Goal: Transaction & Acquisition: Purchase product/service

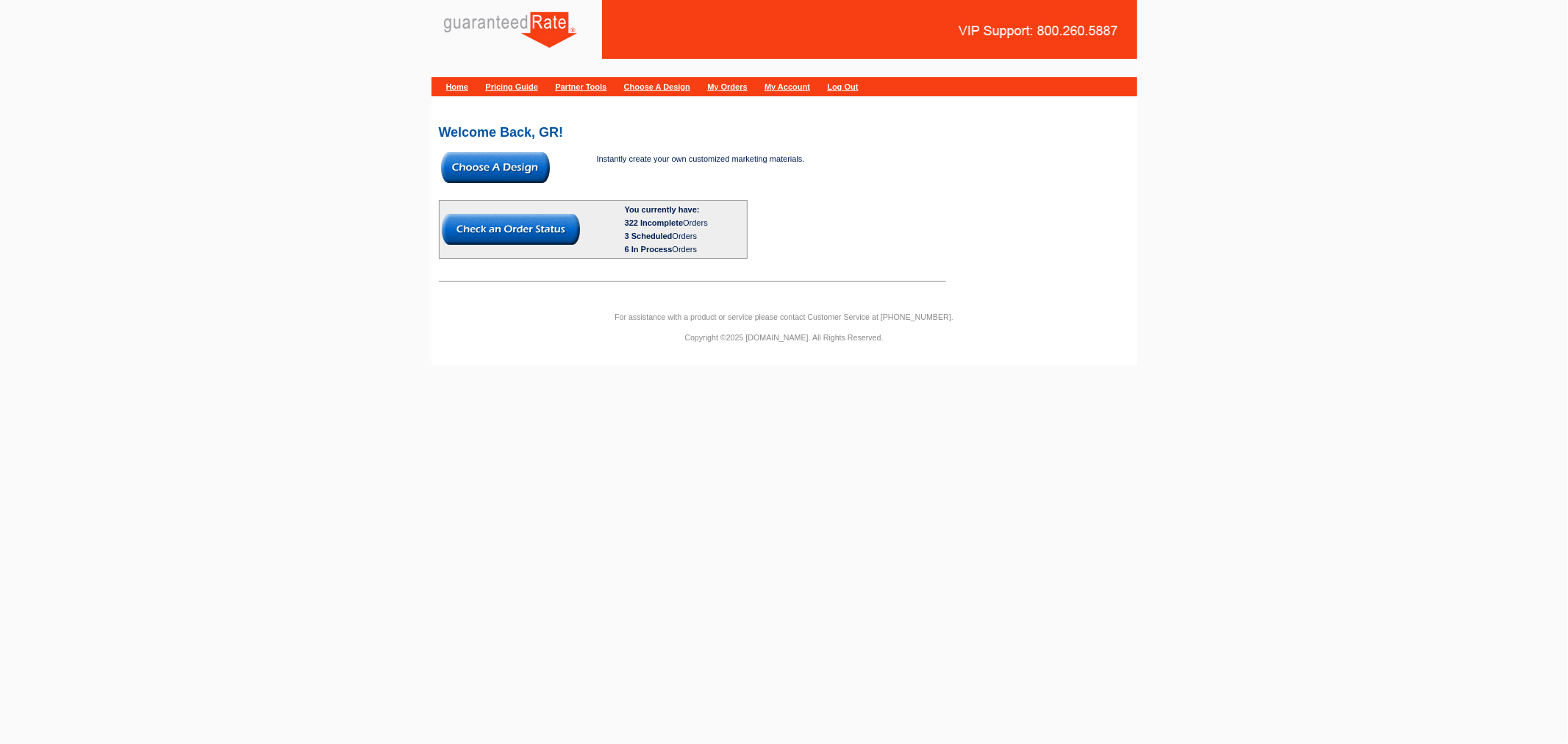
click at [540, 148] on div "Welcome Back, GR! Instantly create your own customized marketing materials. You…" at bounding box center [784, 198] width 705 height 182
click at [521, 164] on img at bounding box center [495, 167] width 109 height 31
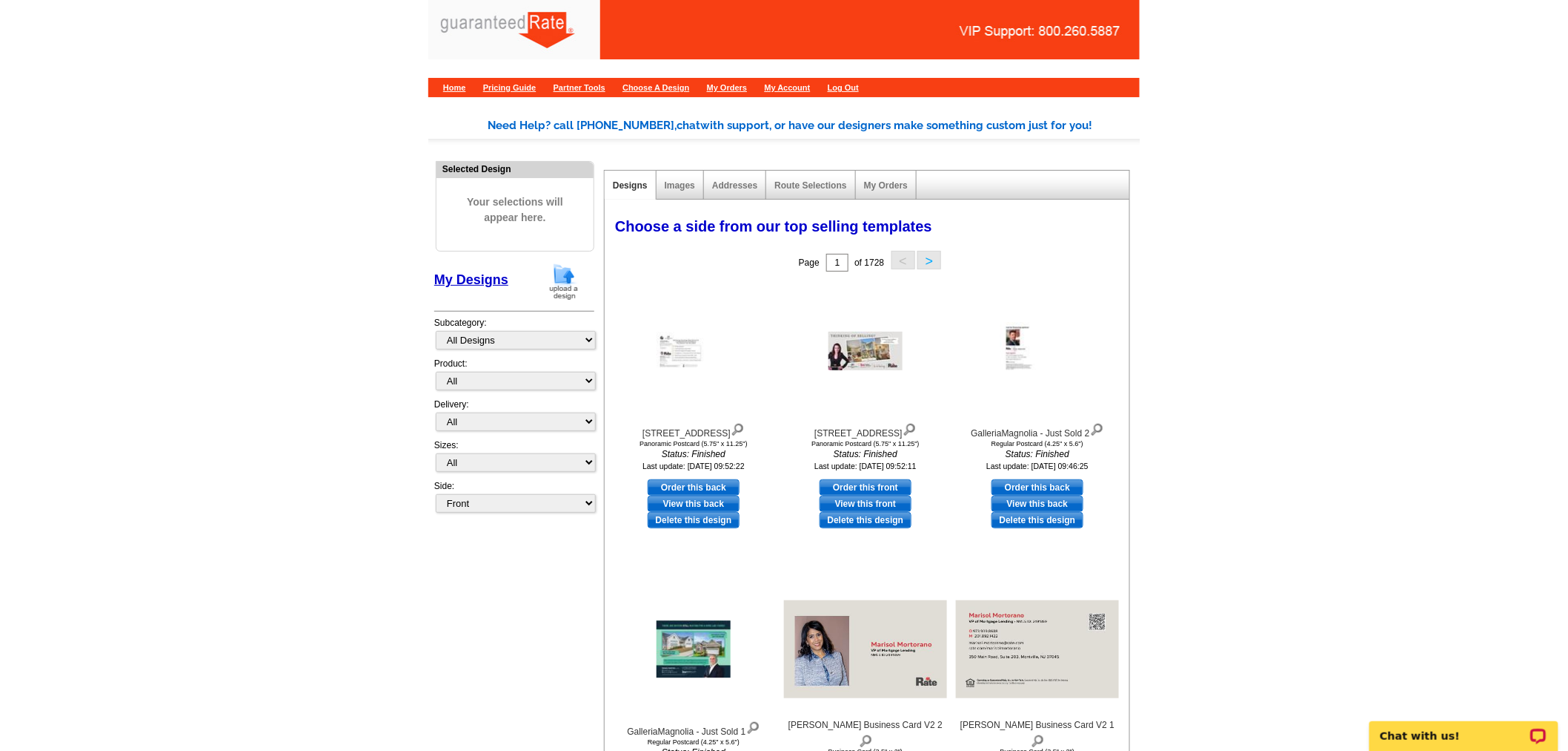
click at [569, 285] on img at bounding box center [564, 281] width 38 height 38
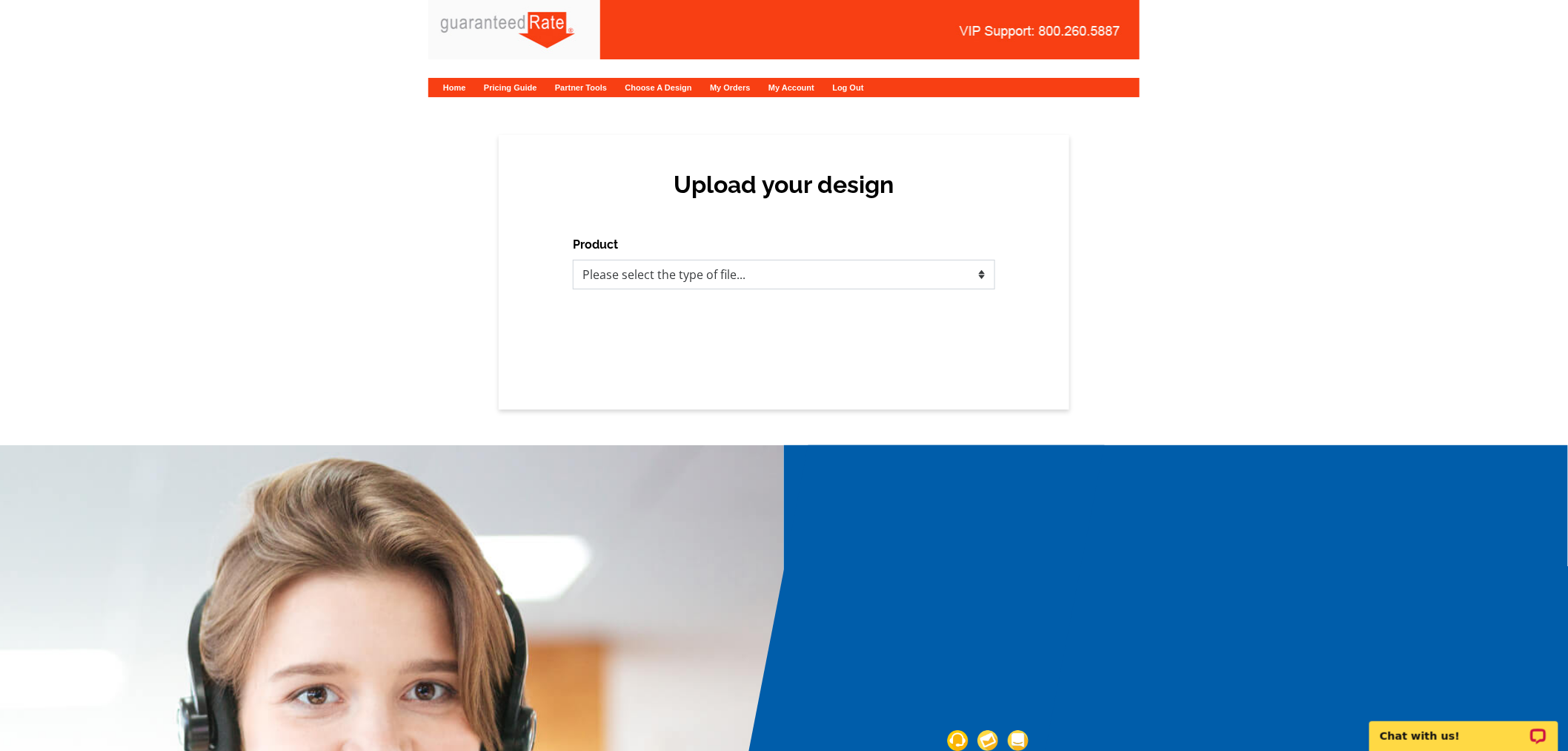
click at [817, 273] on select "Please select the type of file... Postcards Calendars Business Cards Letters an…" at bounding box center [784, 274] width 422 height 29
select select "1"
click at [573, 260] on select "Please select the type of file... Postcards Calendars Business Cards Letters an…" at bounding box center [784, 274] width 422 height 29
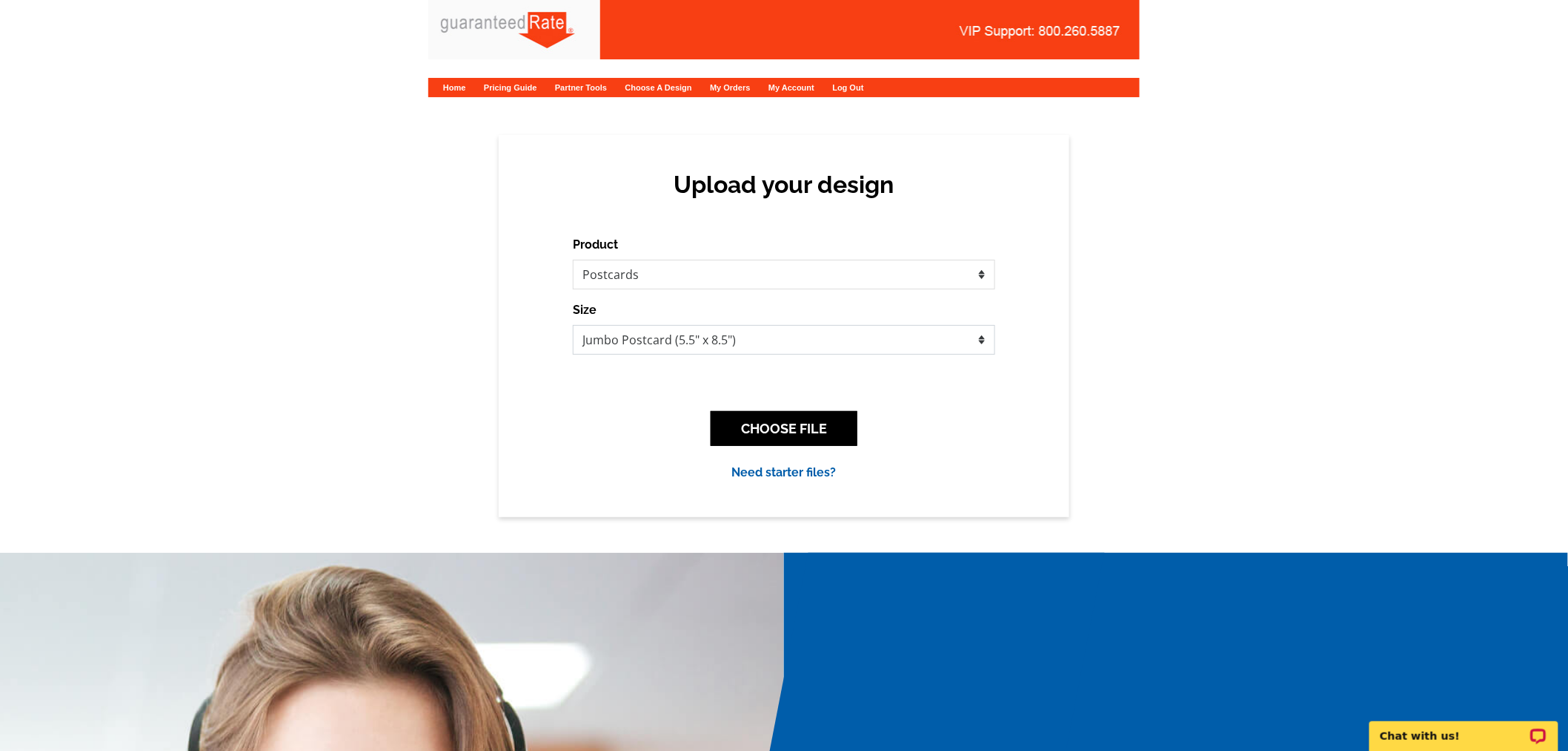
click at [738, 342] on select "Jumbo Postcard (5.5" x 8.5") Regular Postcard (4.25" x 5.6") Panoramic Postcard…" at bounding box center [784, 339] width 422 height 29
select select "3"
click at [573, 325] on select "Jumbo Postcard (5.5" x 8.5") Regular Postcard (4.25" x 5.6") Panoramic Postcard…" at bounding box center [784, 339] width 422 height 29
click at [760, 425] on button "CHOOSE FILE" at bounding box center [784, 428] width 147 height 35
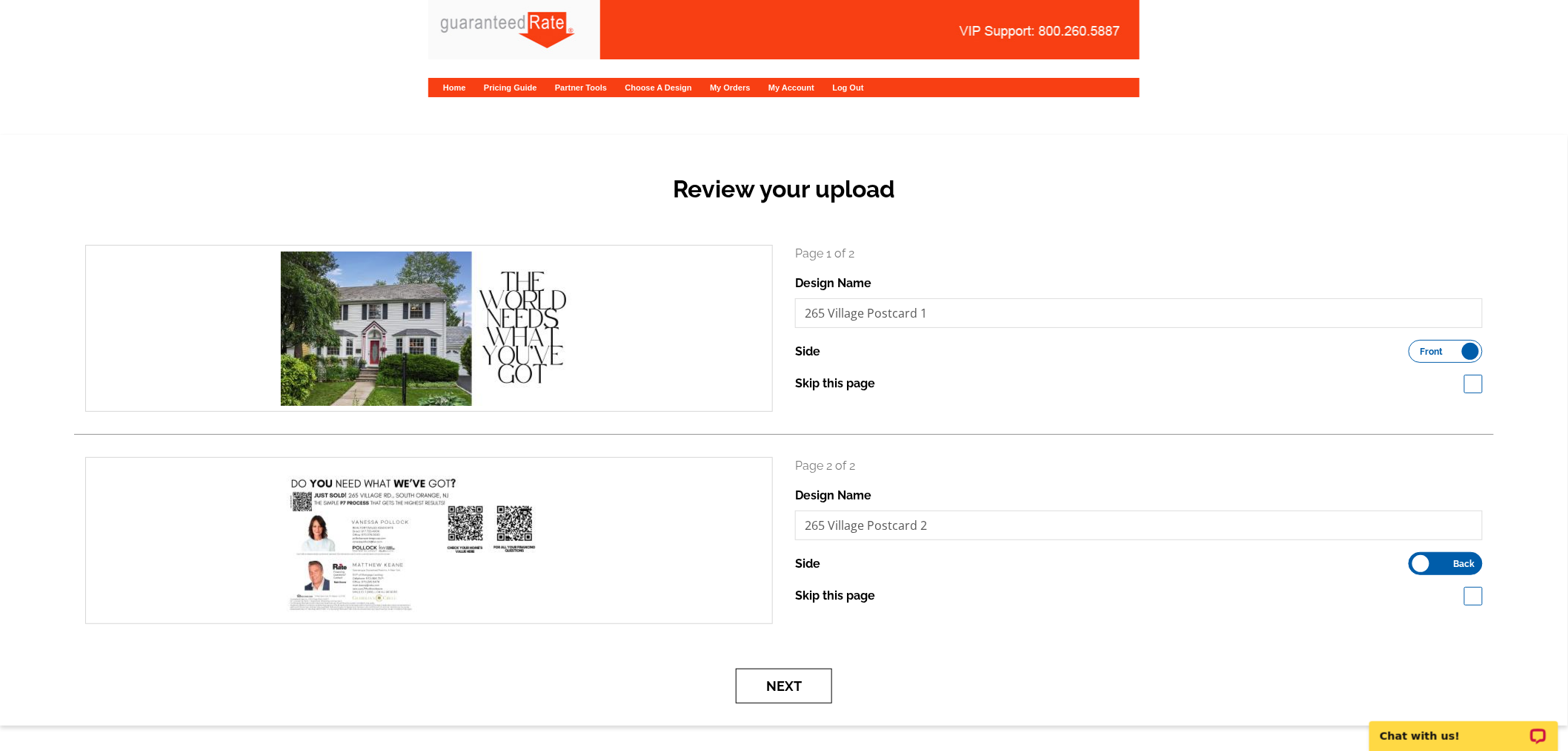
click at [793, 691] on button "Next" at bounding box center [784, 686] width 96 height 35
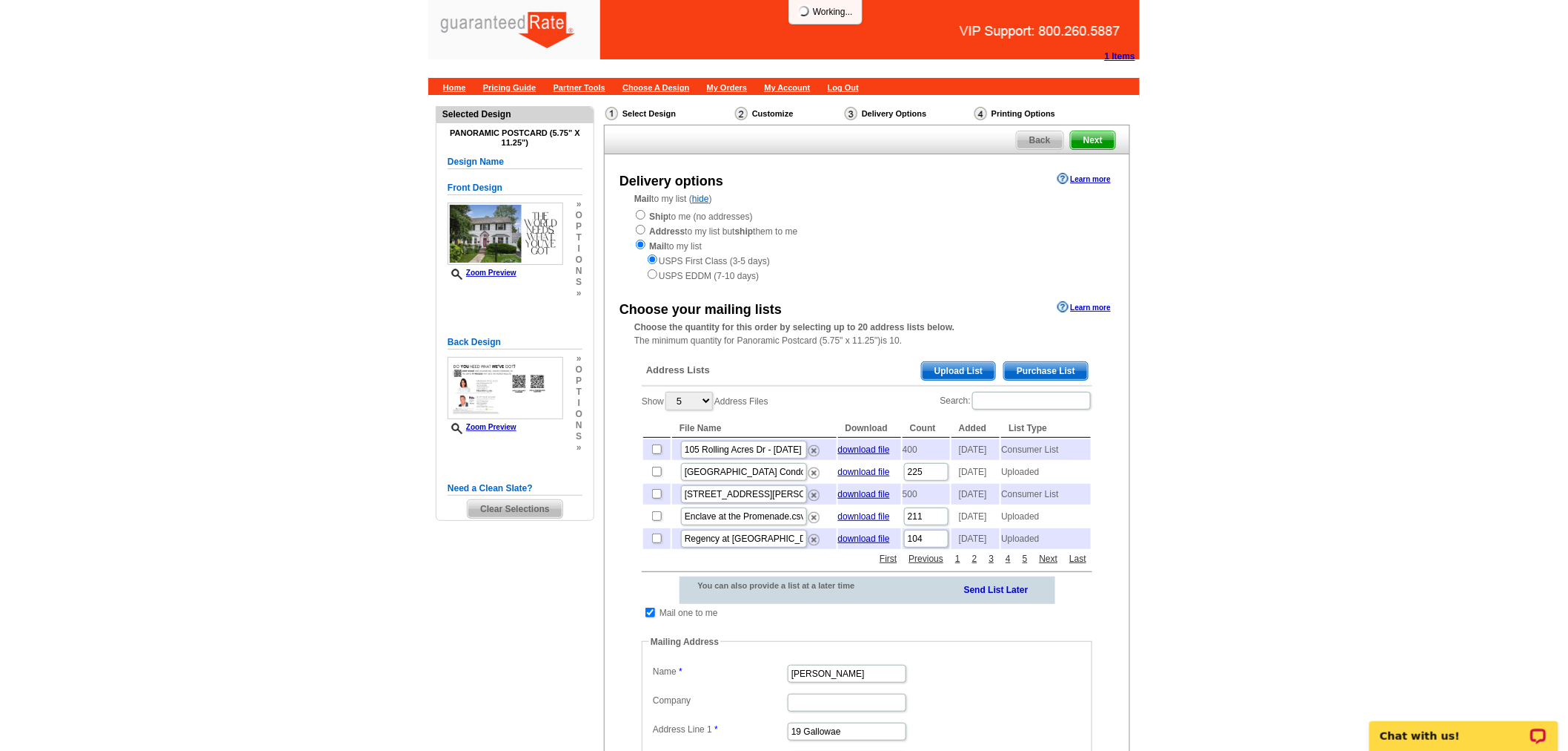
click at [1047, 374] on span "Purchase List" at bounding box center [1046, 370] width 83 height 17
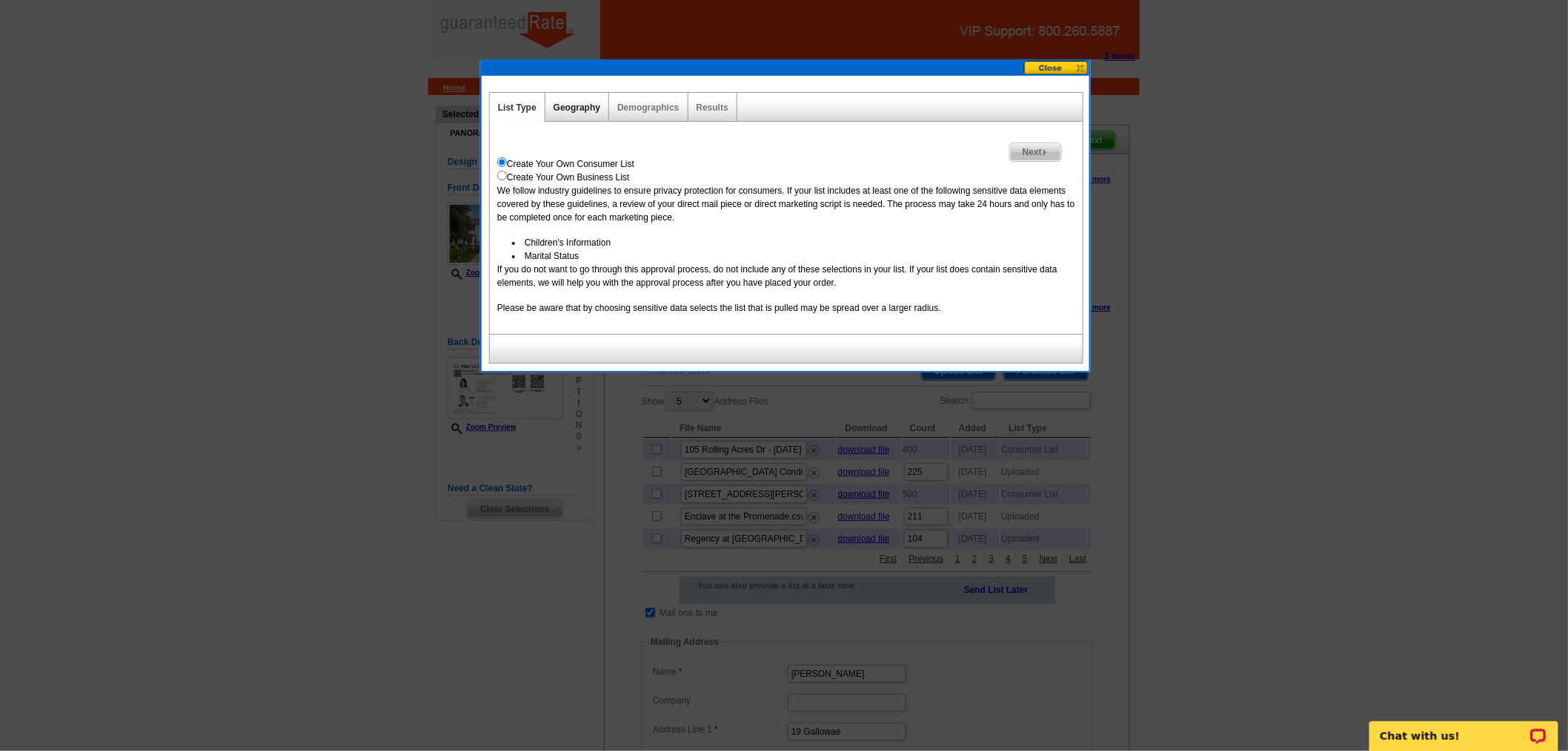
click at [584, 109] on link "Geography" at bounding box center [576, 107] width 47 height 10
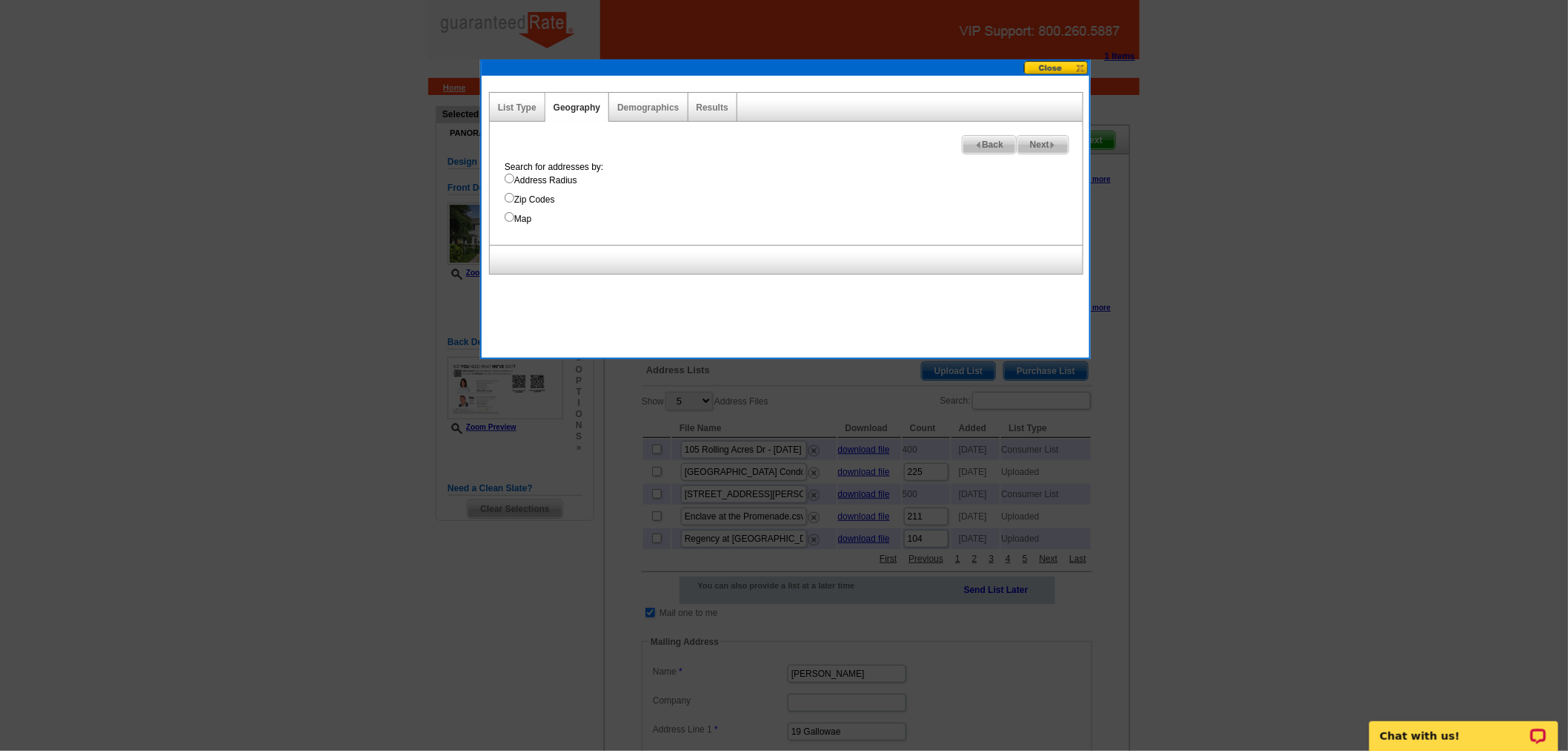
click at [546, 176] on label "Address Radius" at bounding box center [794, 180] width 578 height 14
click at [514, 176] on input "Address Radius" at bounding box center [510, 178] width 10 height 10
radio input "true"
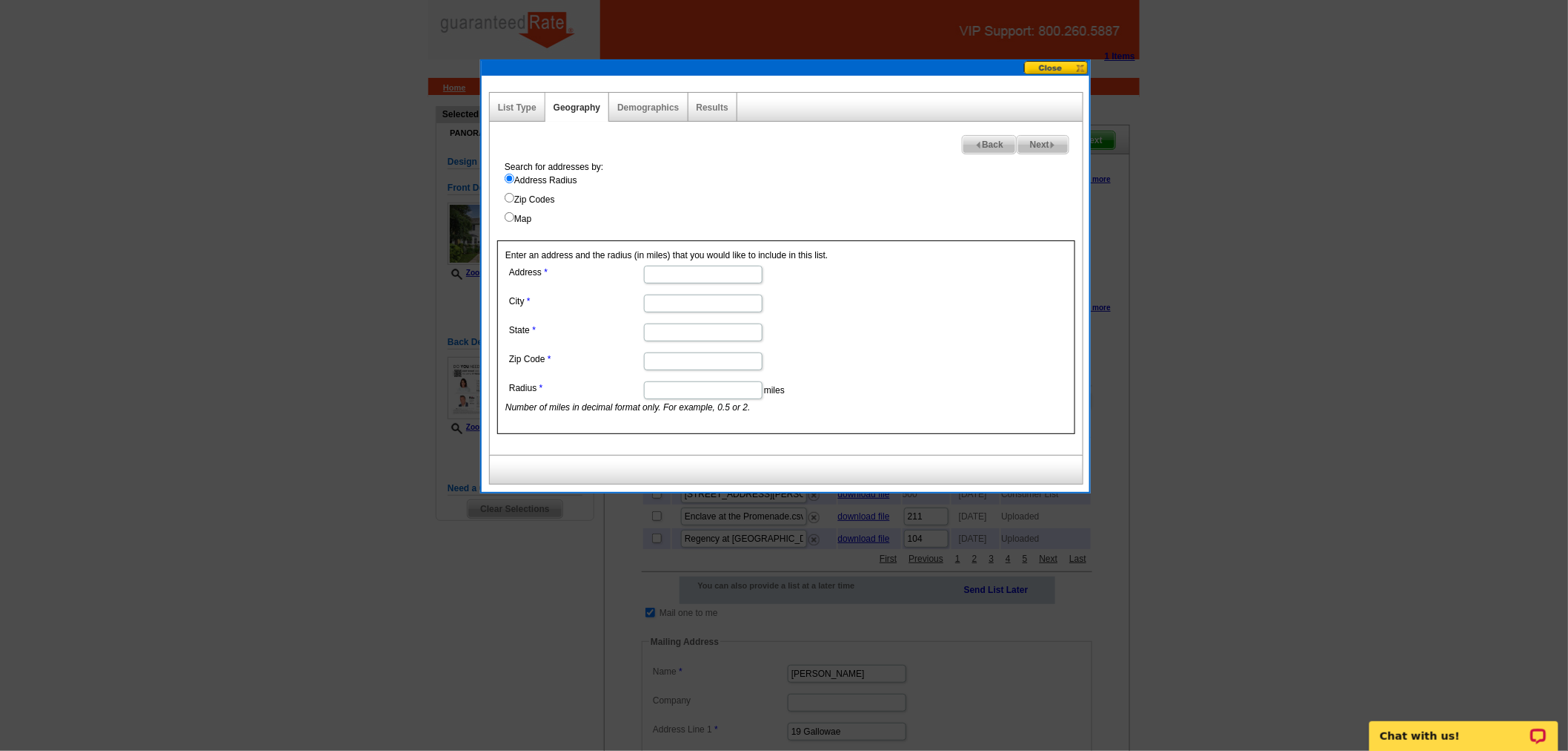
click at [716, 267] on input "Address" at bounding box center [703, 274] width 118 height 17
paste input "265 Village Rd"
type input "265 Village Rd"
click at [683, 297] on input "City" at bounding box center [703, 303] width 118 height 17
click at [707, 308] on input "City" at bounding box center [703, 303] width 118 height 17
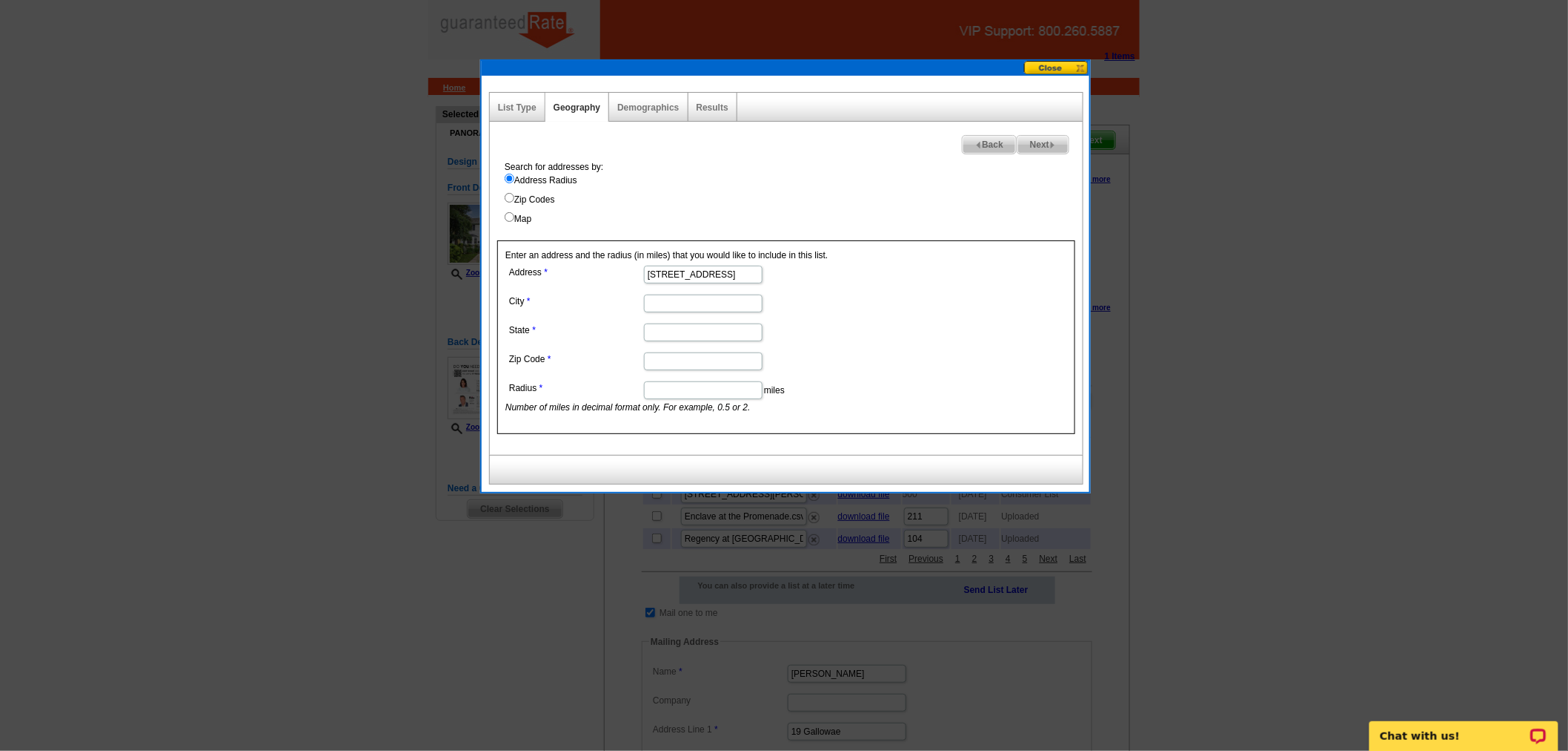
paste input "South Orange"
click at [649, 301] on input "South Orange" at bounding box center [703, 303] width 118 height 17
type input "South Orange"
click at [729, 338] on input "State" at bounding box center [703, 332] width 118 height 17
type input "New Jersey"
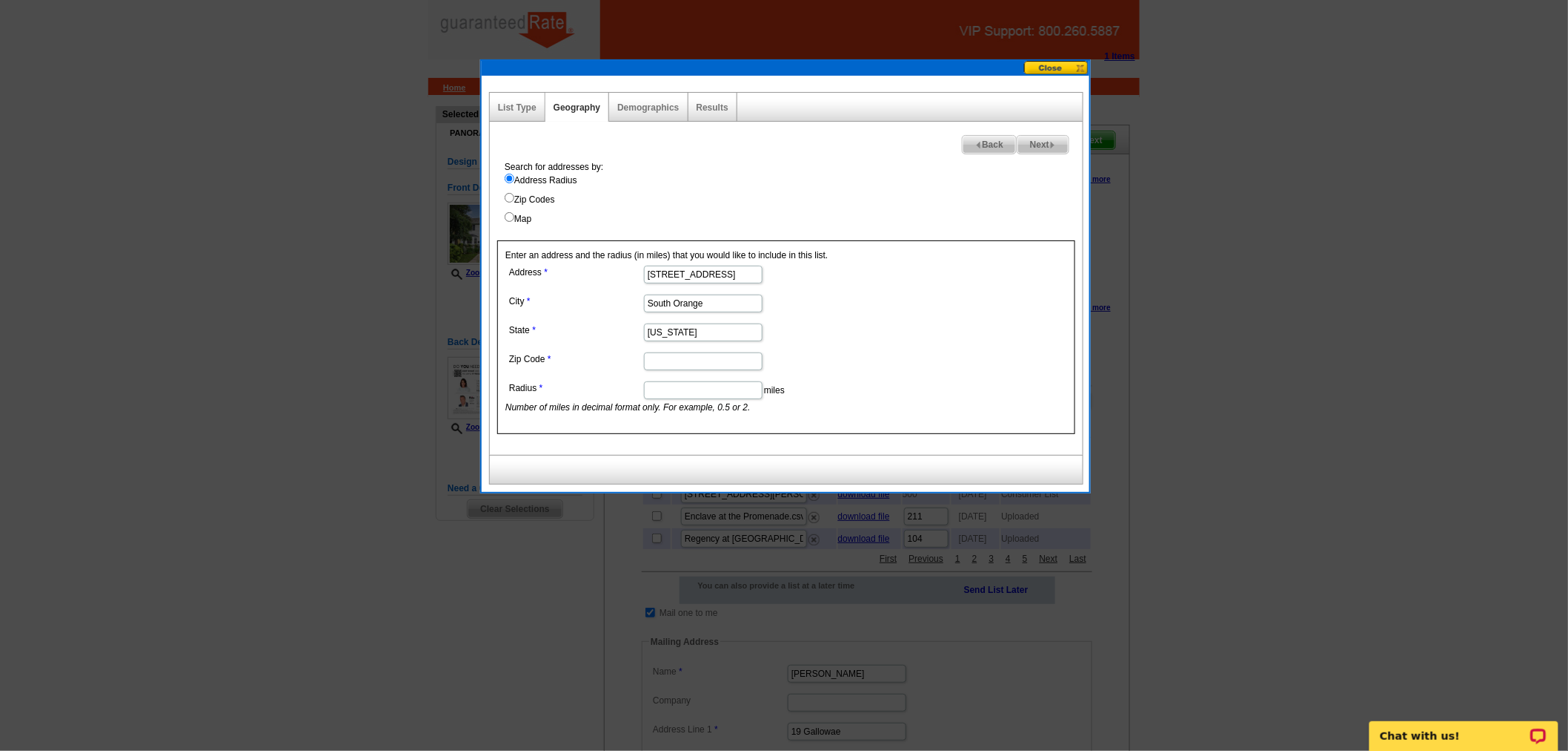
click at [663, 357] on input "Zip Code" at bounding box center [703, 360] width 118 height 17
paste input "07079"
type input "07079"
click at [656, 382] on input "Radius" at bounding box center [703, 390] width 118 height 17
type input ".1"
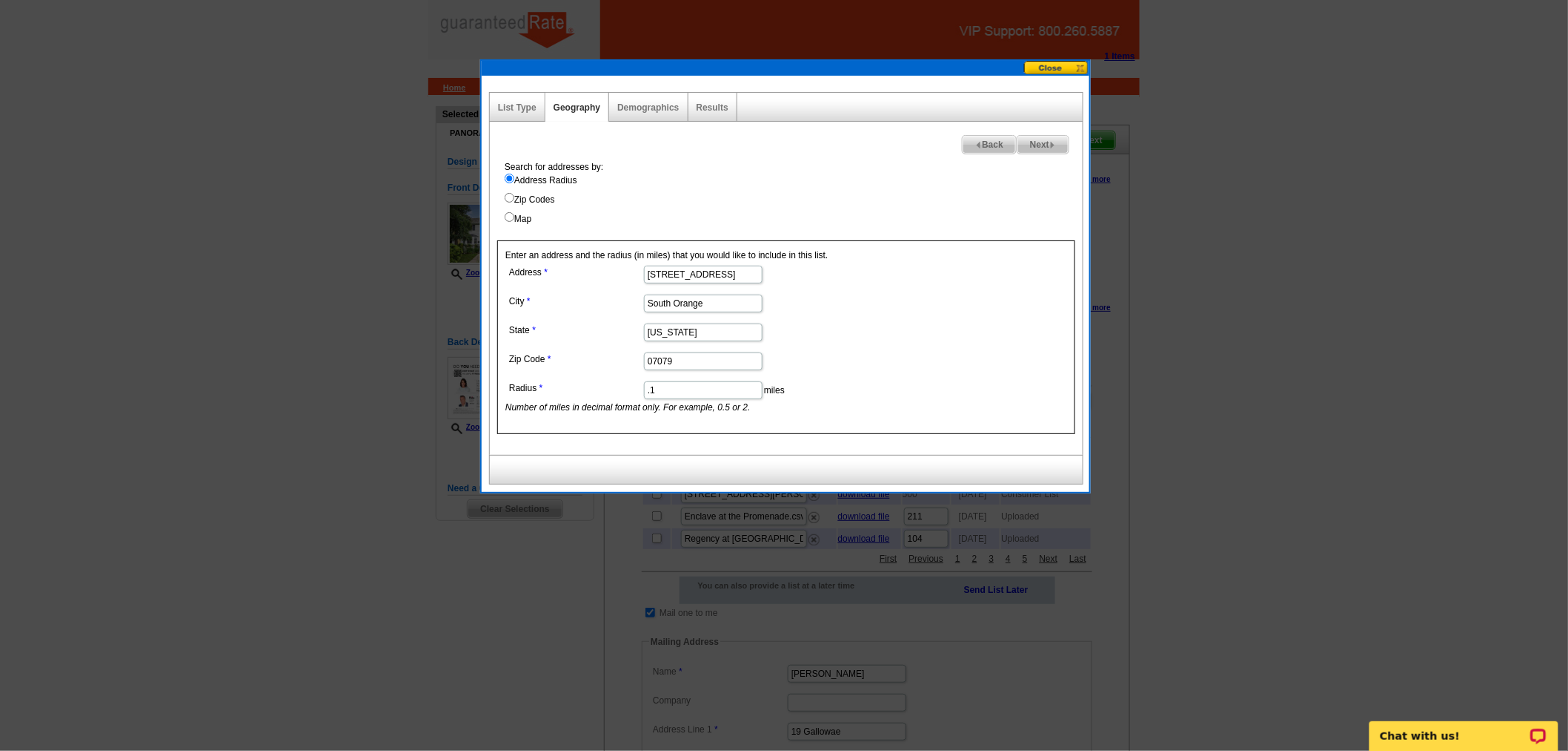
click at [1039, 137] on span "Next" at bounding box center [1044, 144] width 51 height 17
select select
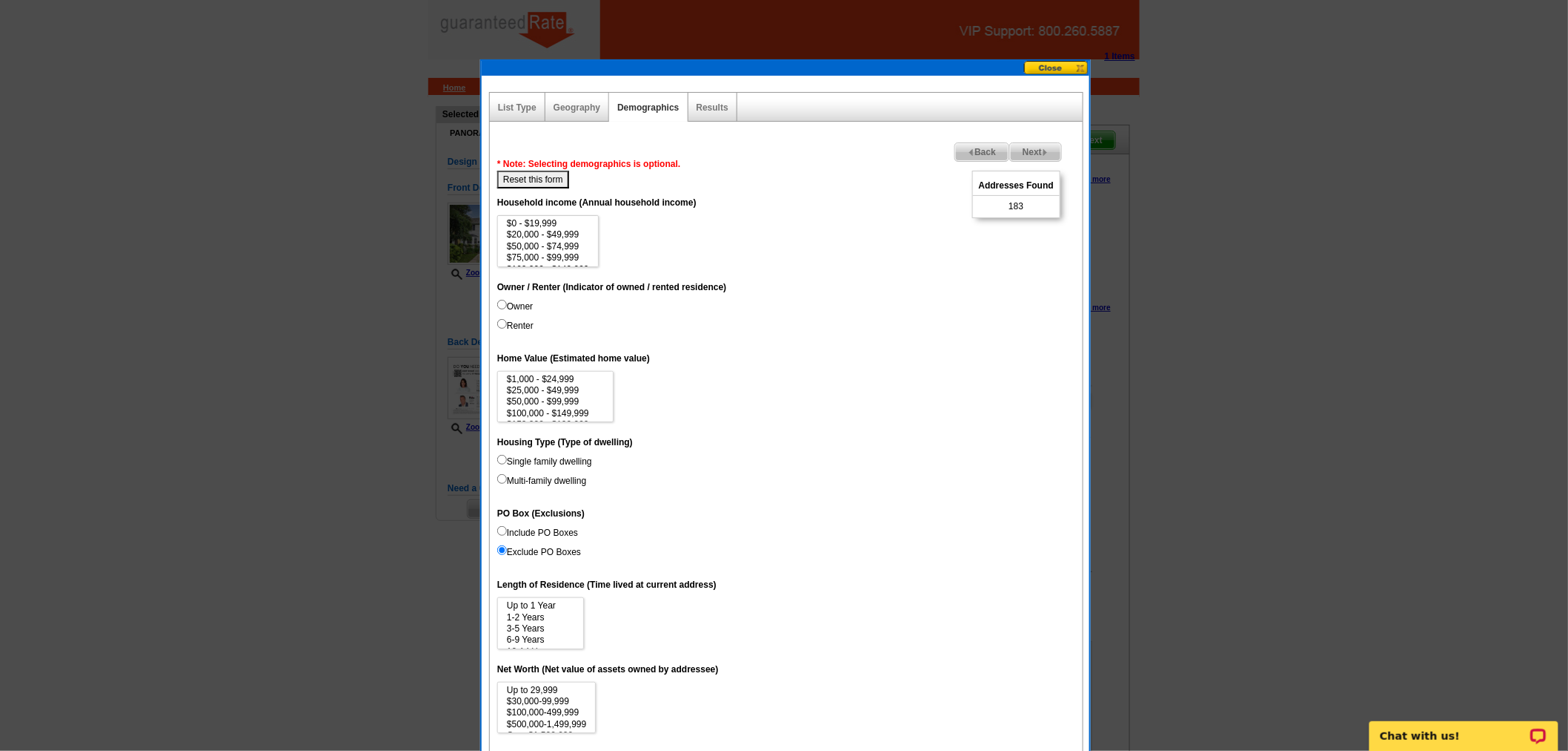
click at [1042, 151] on img at bounding box center [1045, 152] width 6 height 6
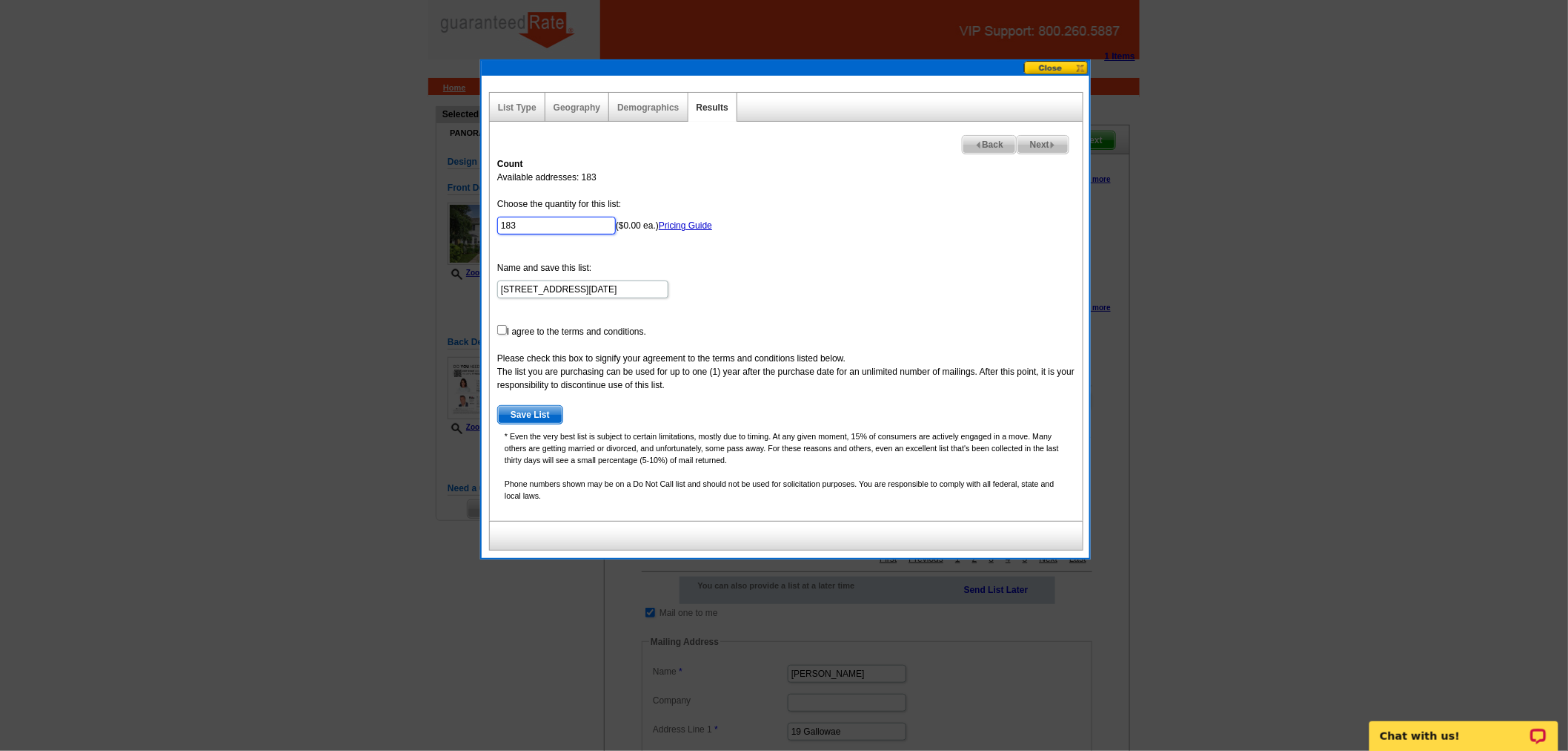
click at [572, 230] on input "183" at bounding box center [556, 225] width 118 height 17
type input "100"
click at [500, 331] on input "checkbox" at bounding box center [502, 329] width 10 height 10
checkbox input "true"
click at [525, 418] on span "Save List" at bounding box center [531, 414] width 64 height 17
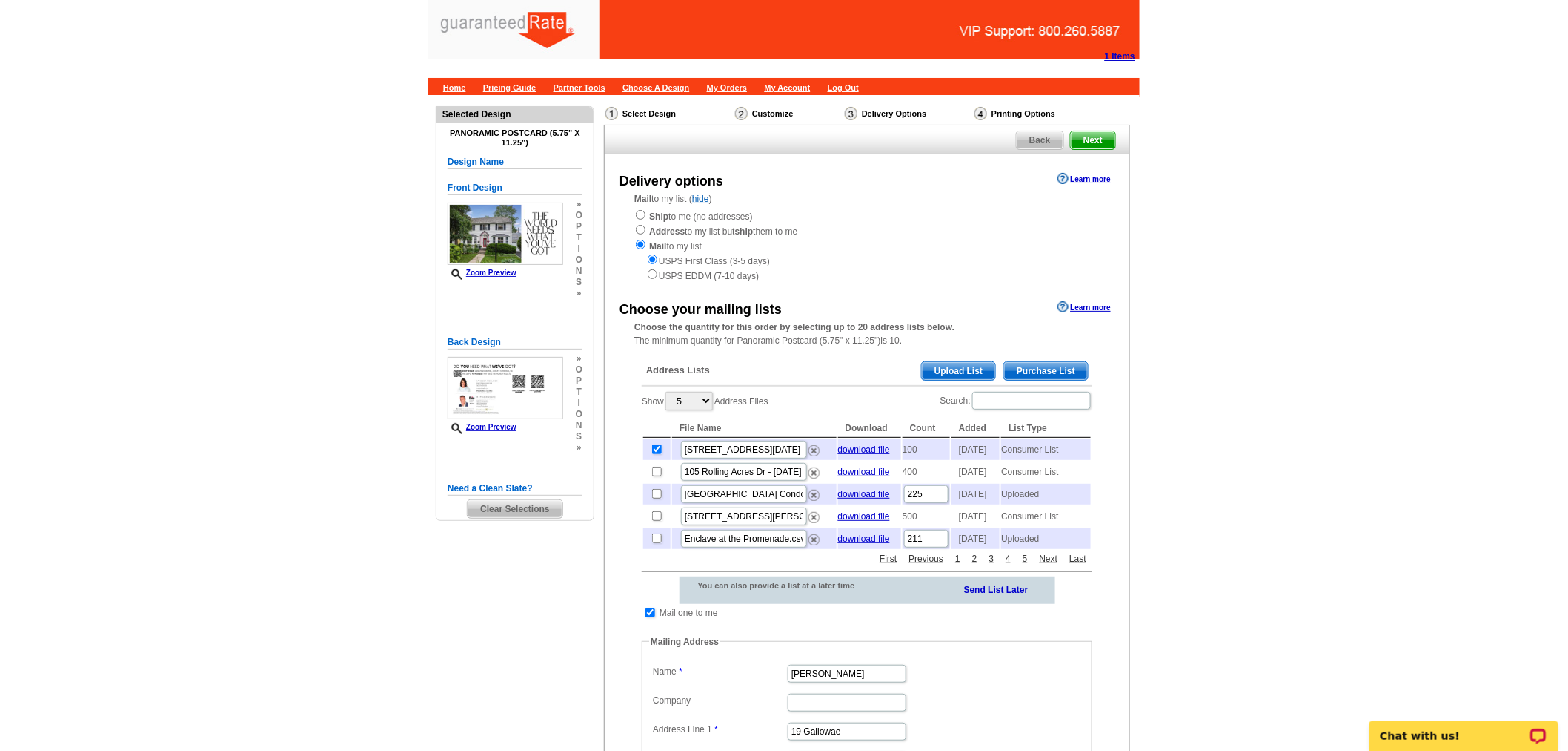
scroll to position [129, 0]
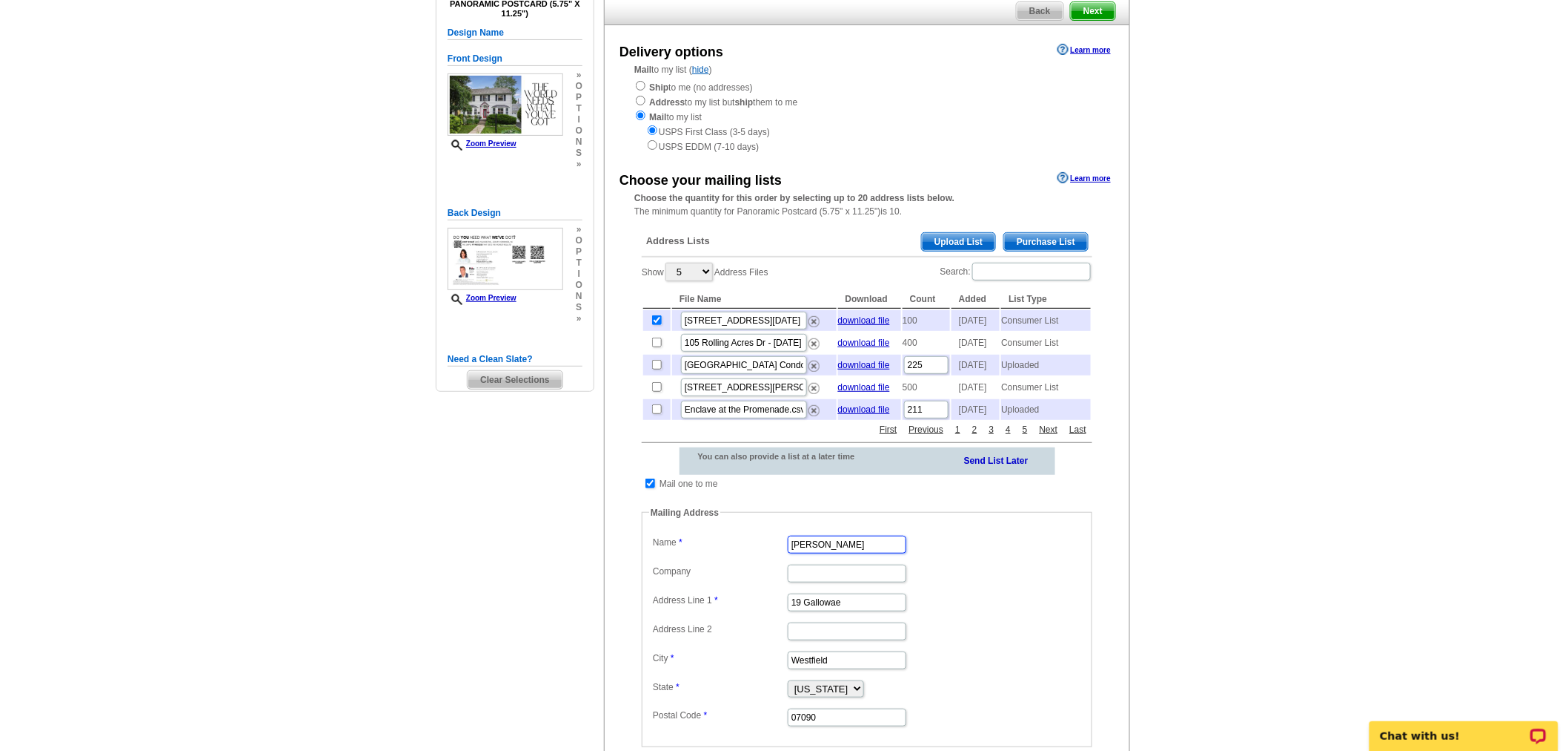
drag, startPoint x: 860, startPoint y: 561, endPoint x: 618, endPoint y: 533, distance: 243.6
click at [618, 533] on div "Choose your mailing lists Learn more Choose the quantity for this order by sele…" at bounding box center [867, 491] width 525 height 646
type input "[PERSON_NAME]"
drag, startPoint x: 851, startPoint y: 628, endPoint x: 720, endPoint y: 605, distance: 133.0
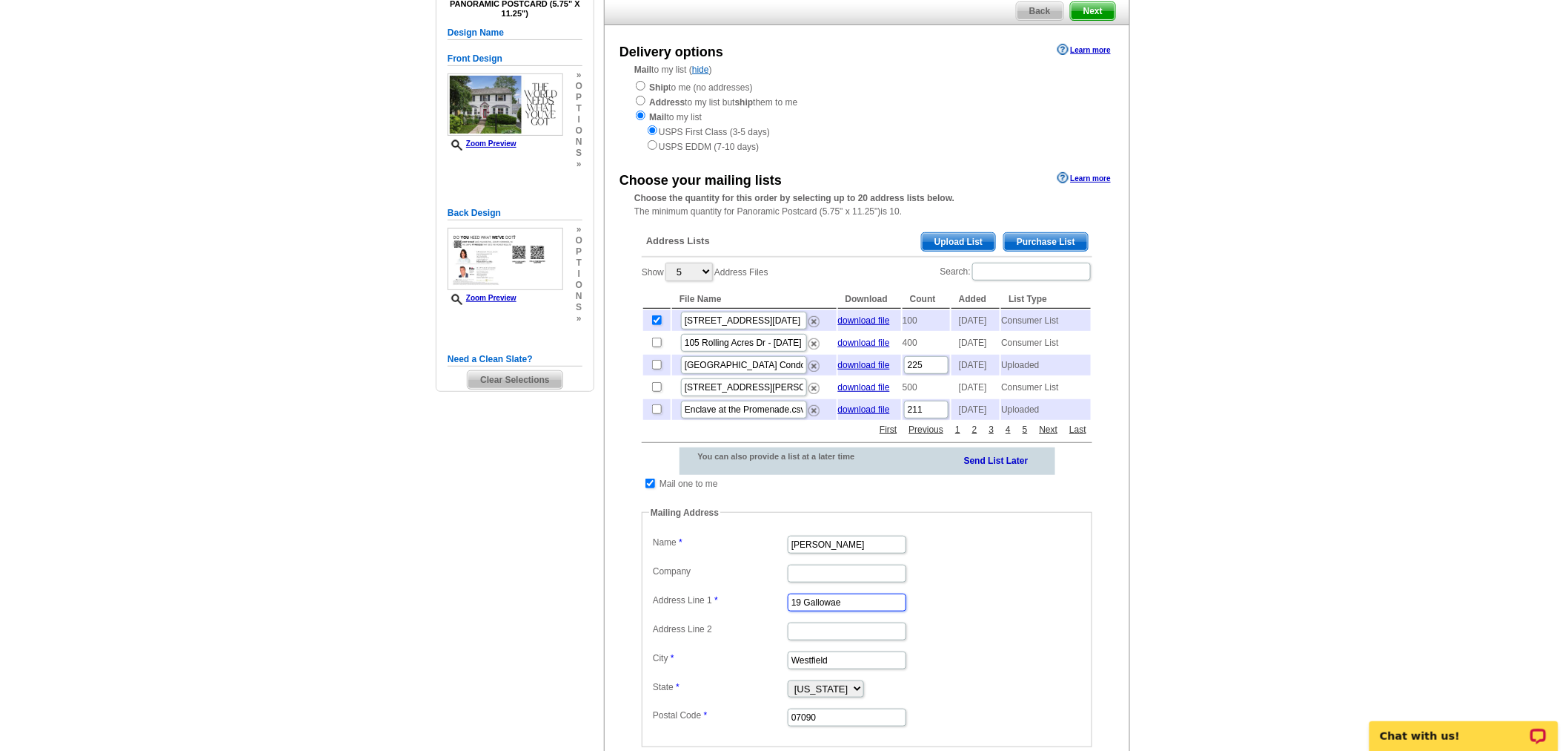
click at [720, 605] on dl "Label Mail-To-Me Name Vanessa Pollock Company Address Line 1 19 Gallowae Addres…" at bounding box center [868, 630] width 436 height 196
paste input "350 Tillou Rd"
type input "350 Tillou Rd"
drag, startPoint x: 862, startPoint y: 679, endPoint x: 620, endPoint y: 654, distance: 243.3
click at [620, 654] on div "Choose your mailing lists Learn more Choose the quantity for this order by sele…" at bounding box center [867, 491] width 525 height 646
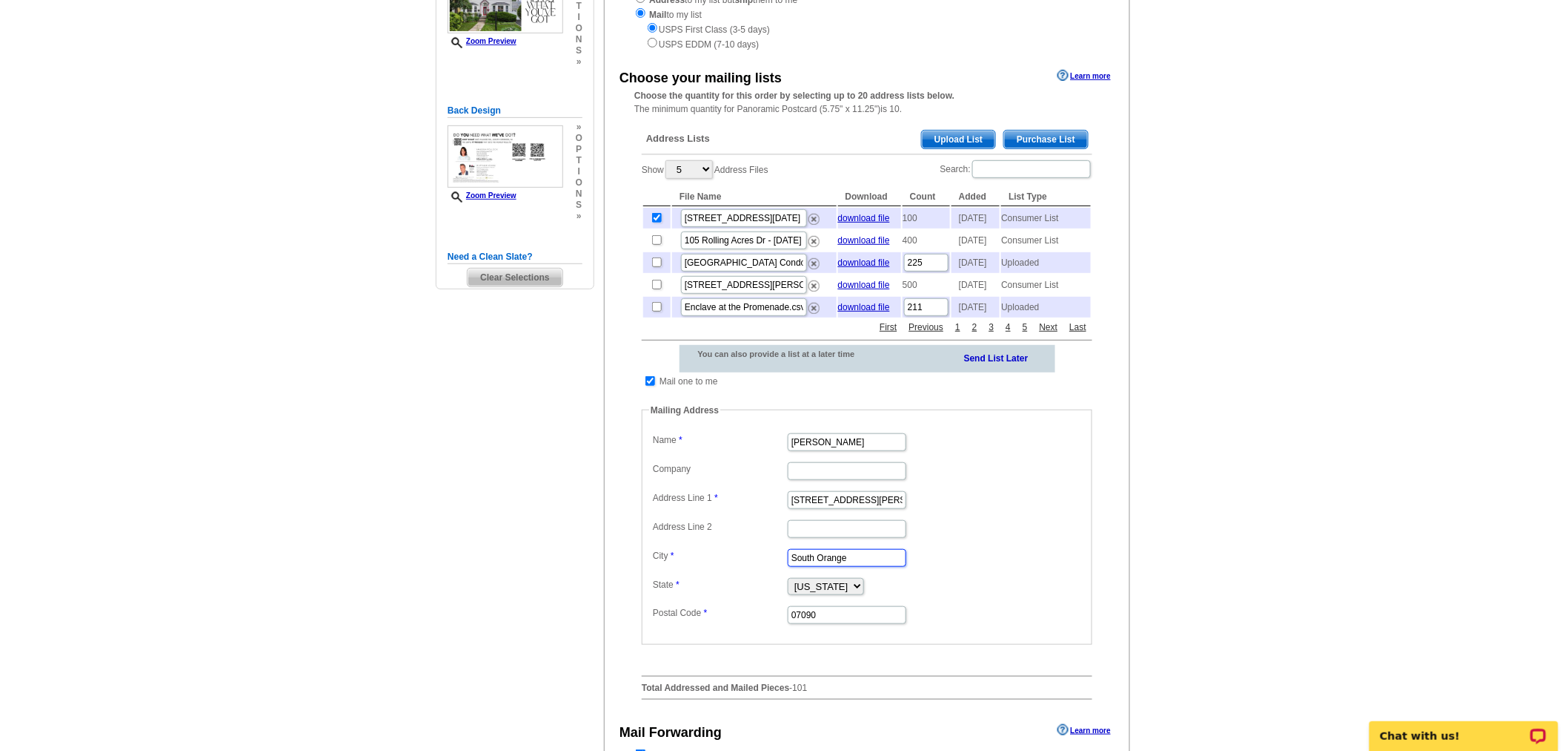
scroll to position [232, 0]
type input "South Orange"
click at [1006, 538] on dd at bounding box center [868, 526] width 436 height 23
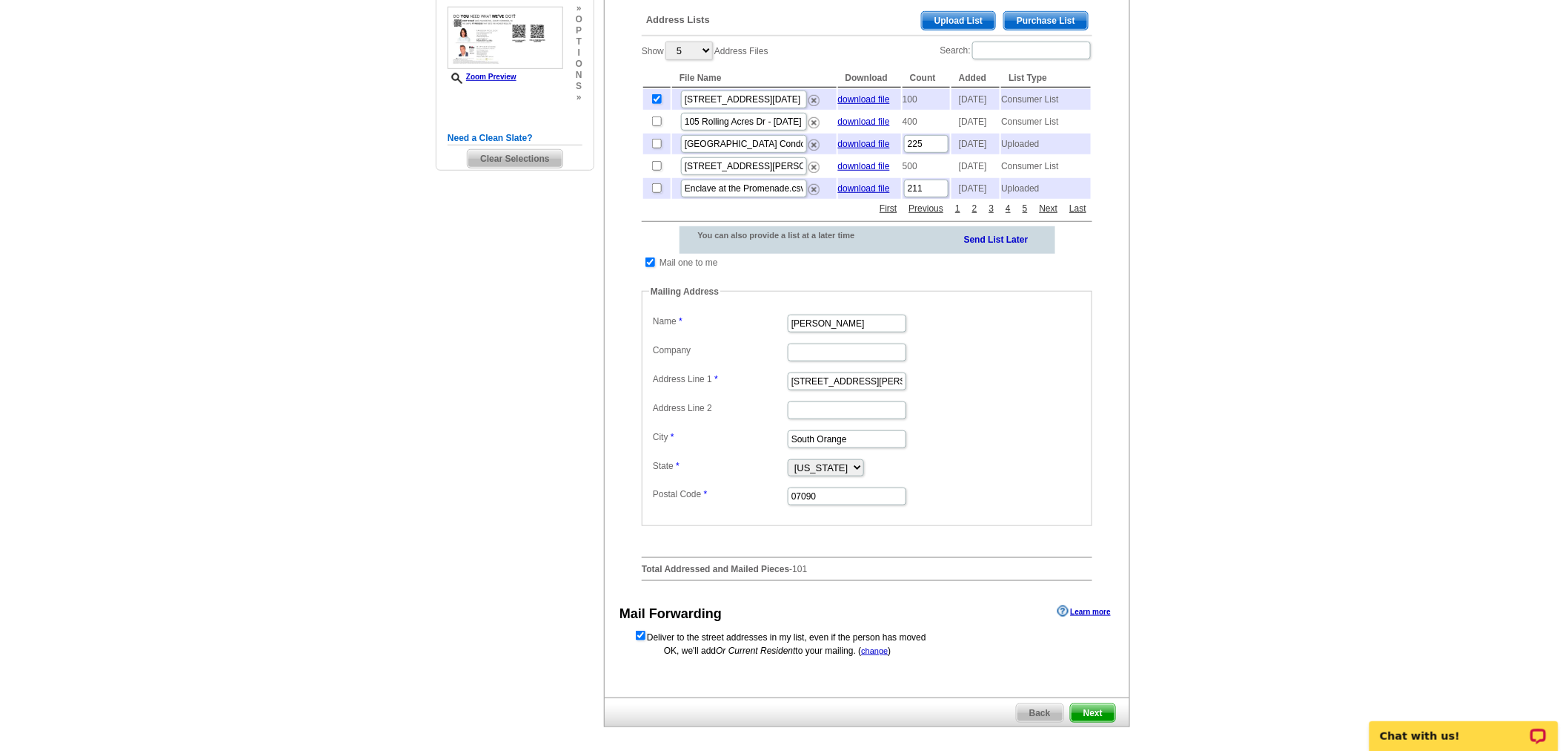
scroll to position [355, 0]
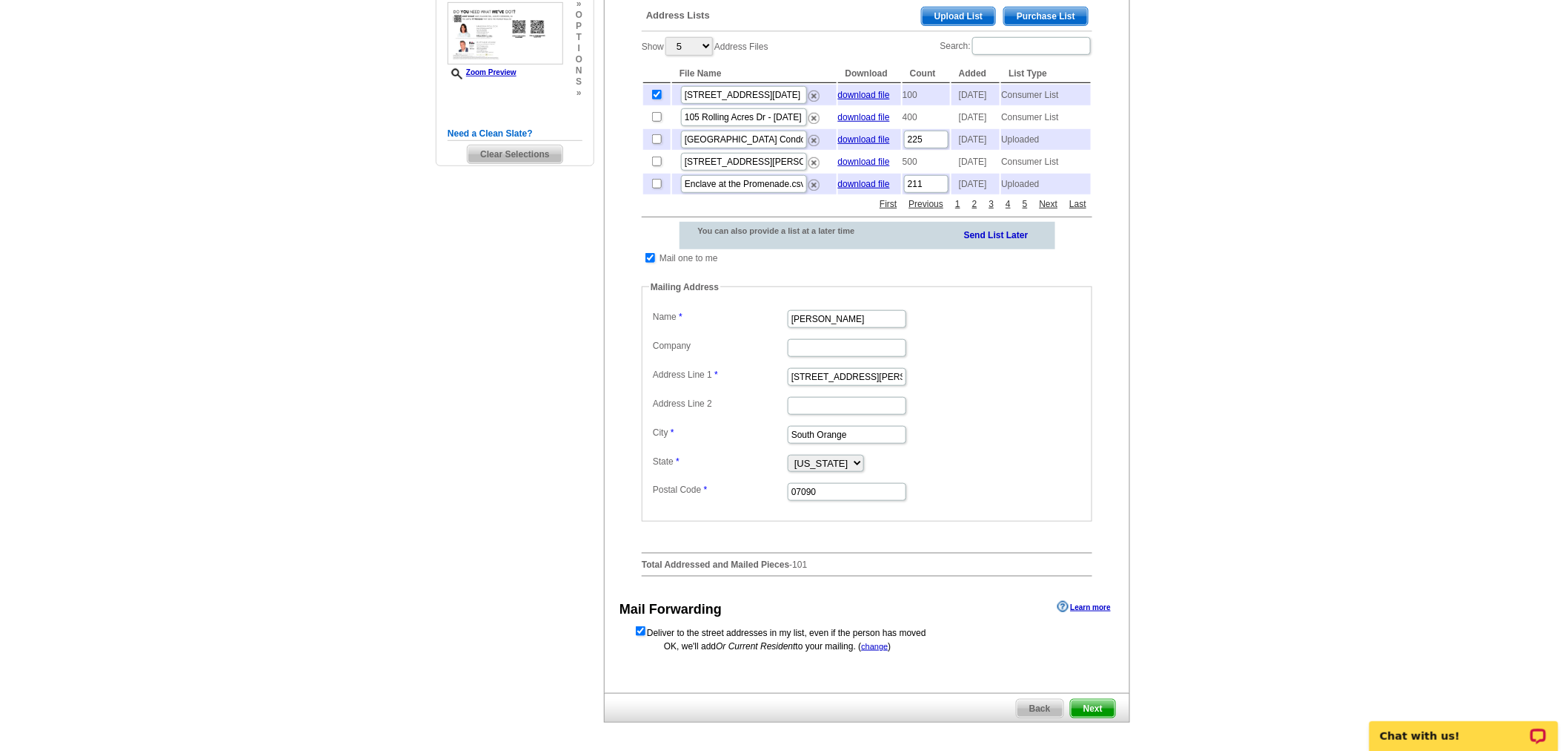
click at [1100, 717] on span "Next" at bounding box center [1093, 708] width 45 height 17
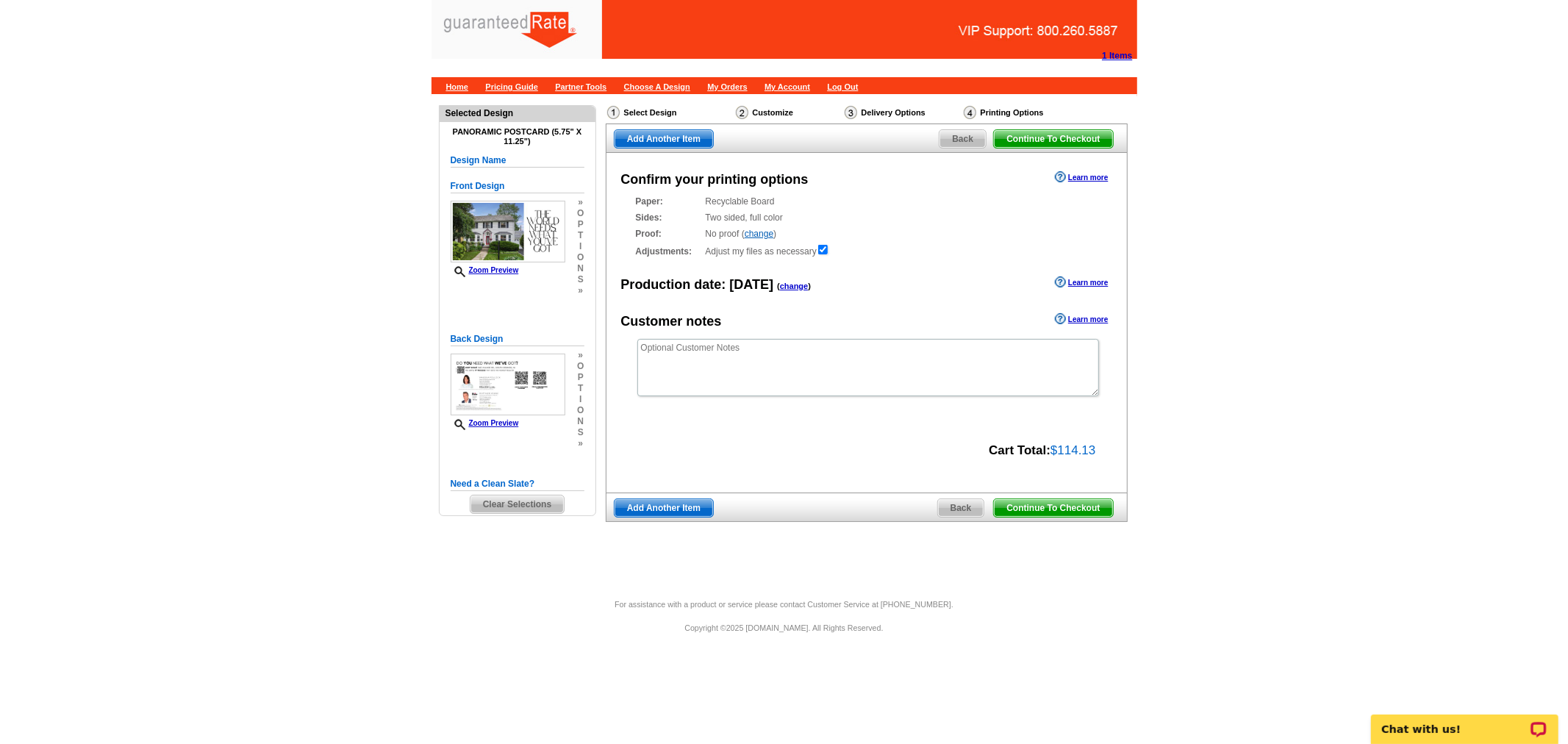
click at [1047, 509] on span "Continue To Checkout" at bounding box center [1054, 507] width 118 height 17
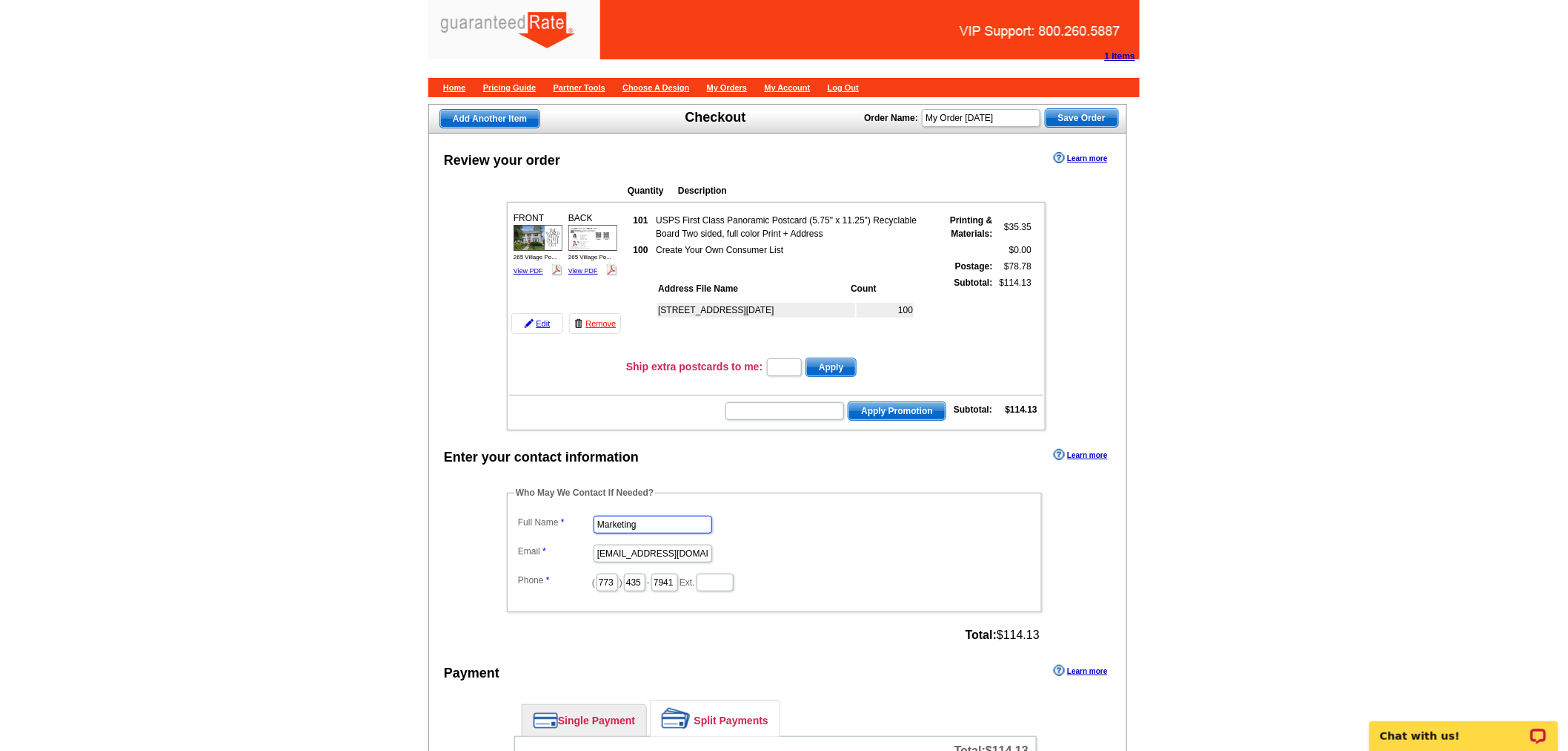
drag, startPoint x: 664, startPoint y: 509, endPoint x: 420, endPoint y: 479, distance: 245.8
type input "[PERSON_NAME]"
drag, startPoint x: 601, startPoint y: 541, endPoint x: 795, endPoint y: 549, distance: 194.2
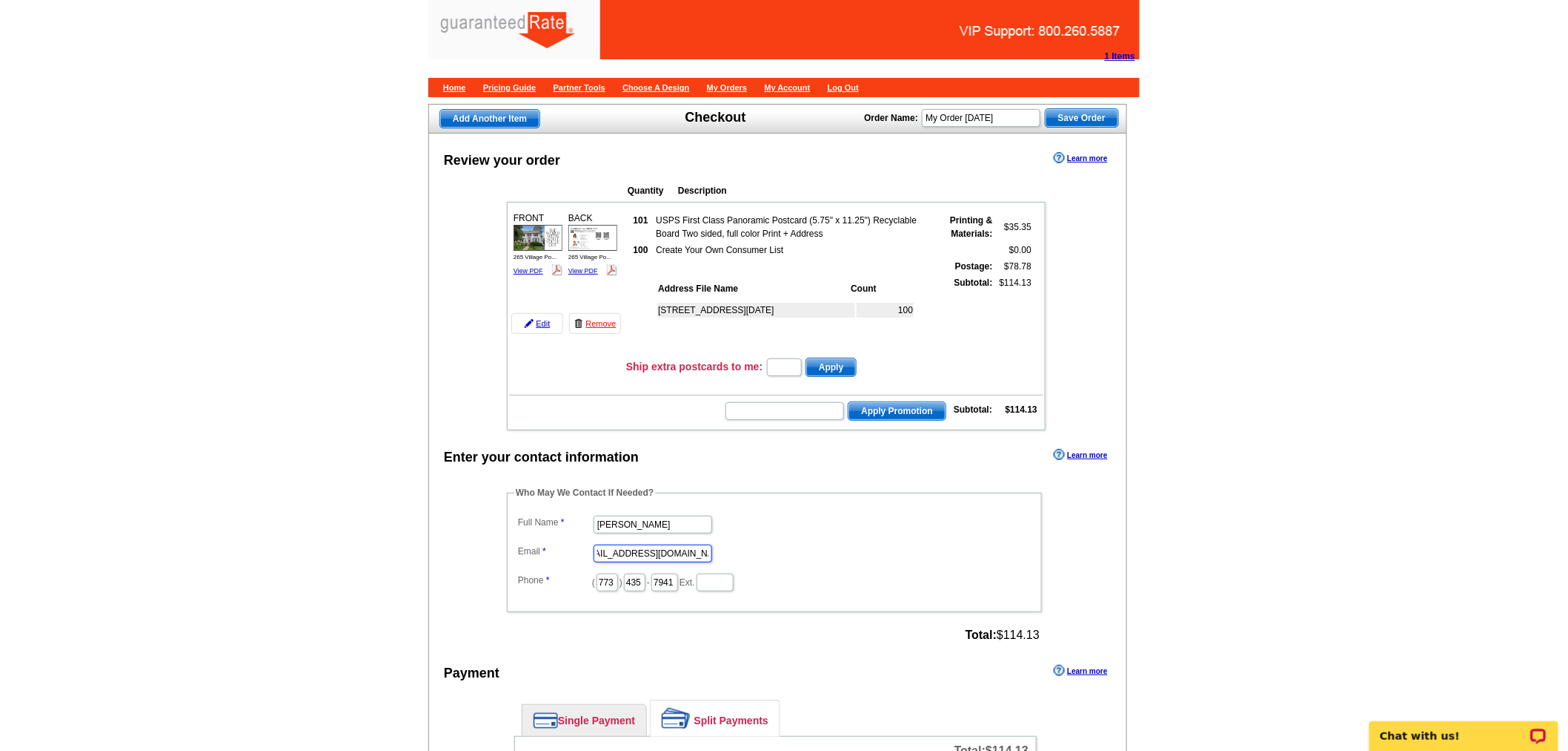
click at [795, 549] on dd "[EMAIL_ADDRESS][DOMAIN_NAME]" at bounding box center [774, 552] width 521 height 23
type input "[EMAIL_ADDRESS][PERSON_NAME][DOMAIN_NAME]"
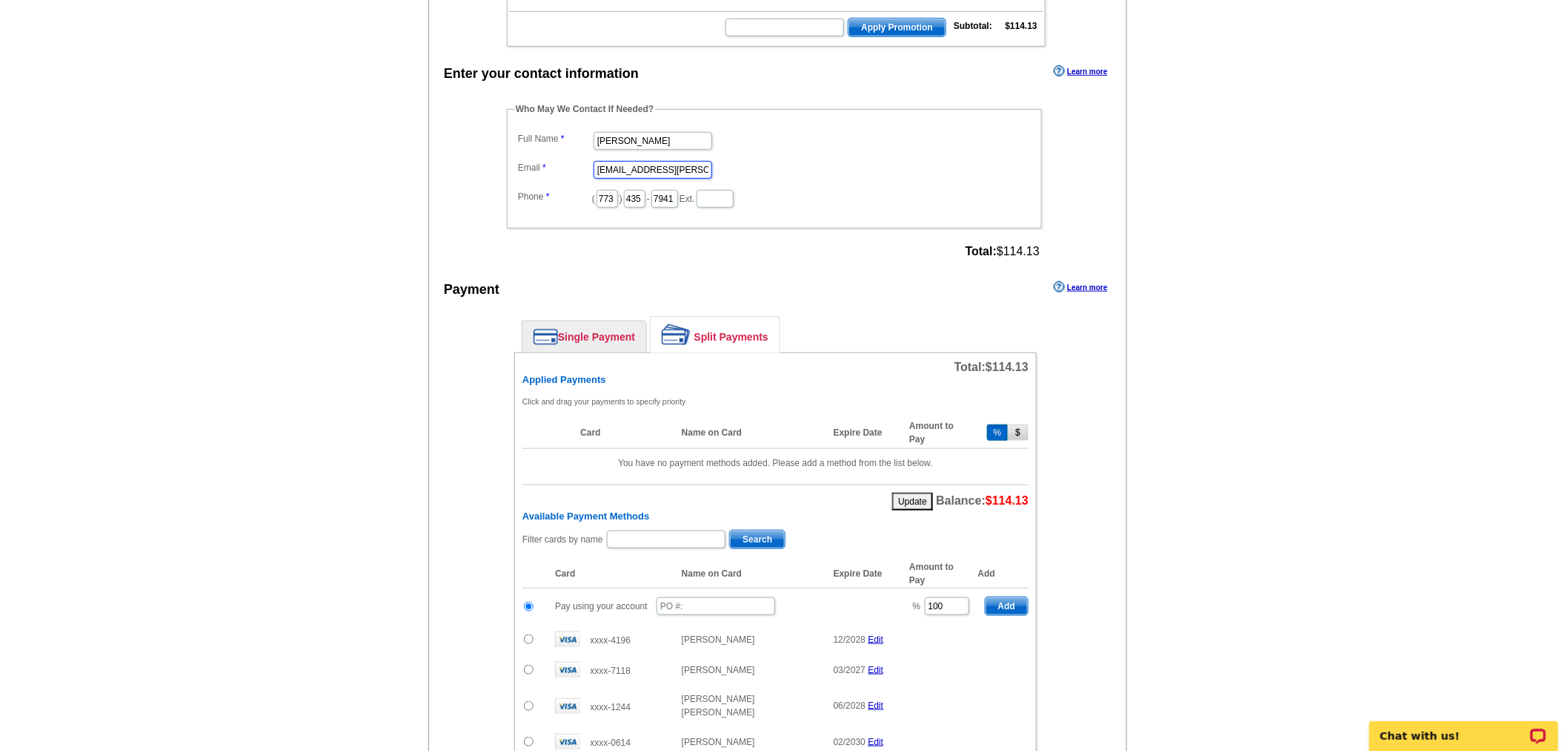
scroll to position [388, 0]
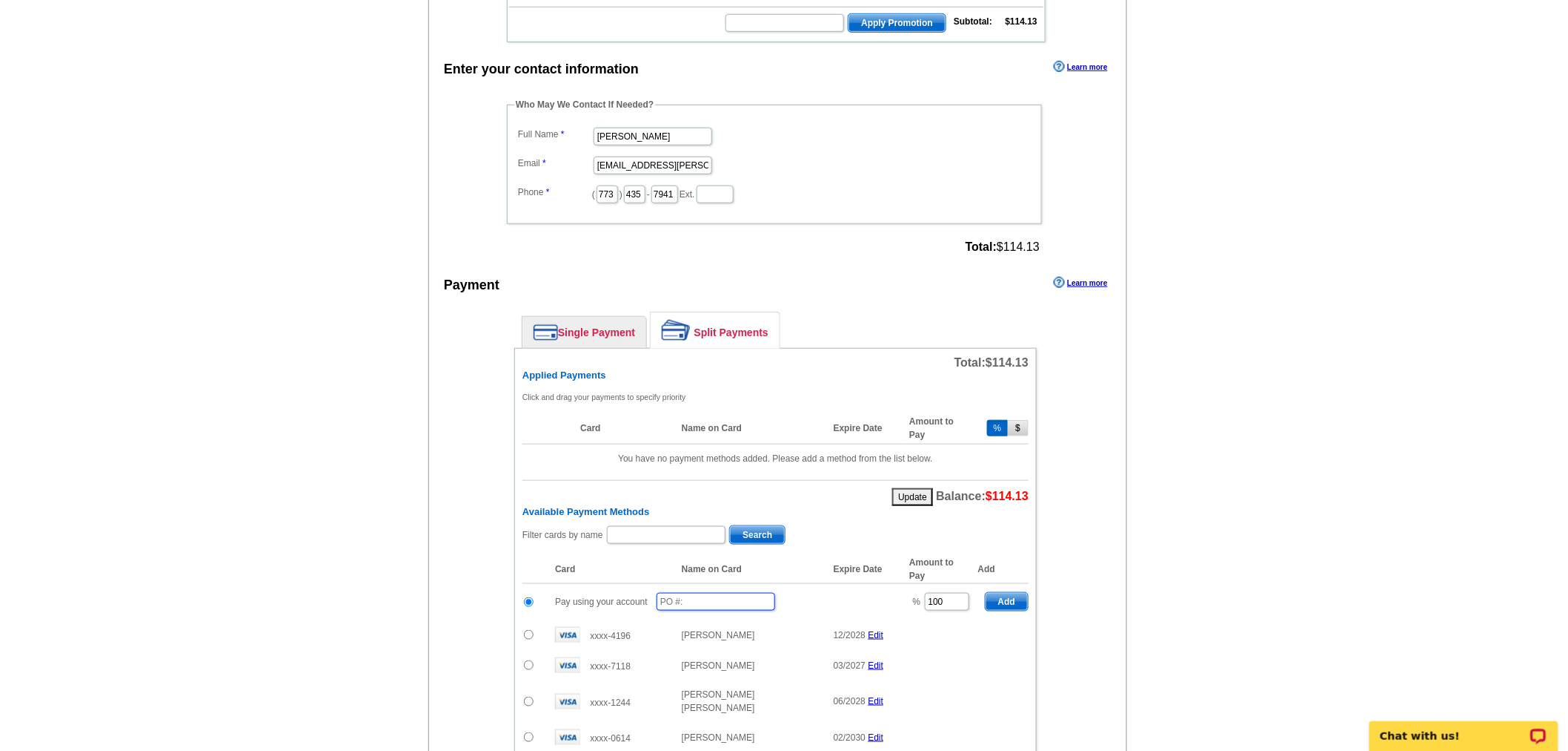
click at [724, 594] on input "text" at bounding box center [716, 601] width 118 height 17
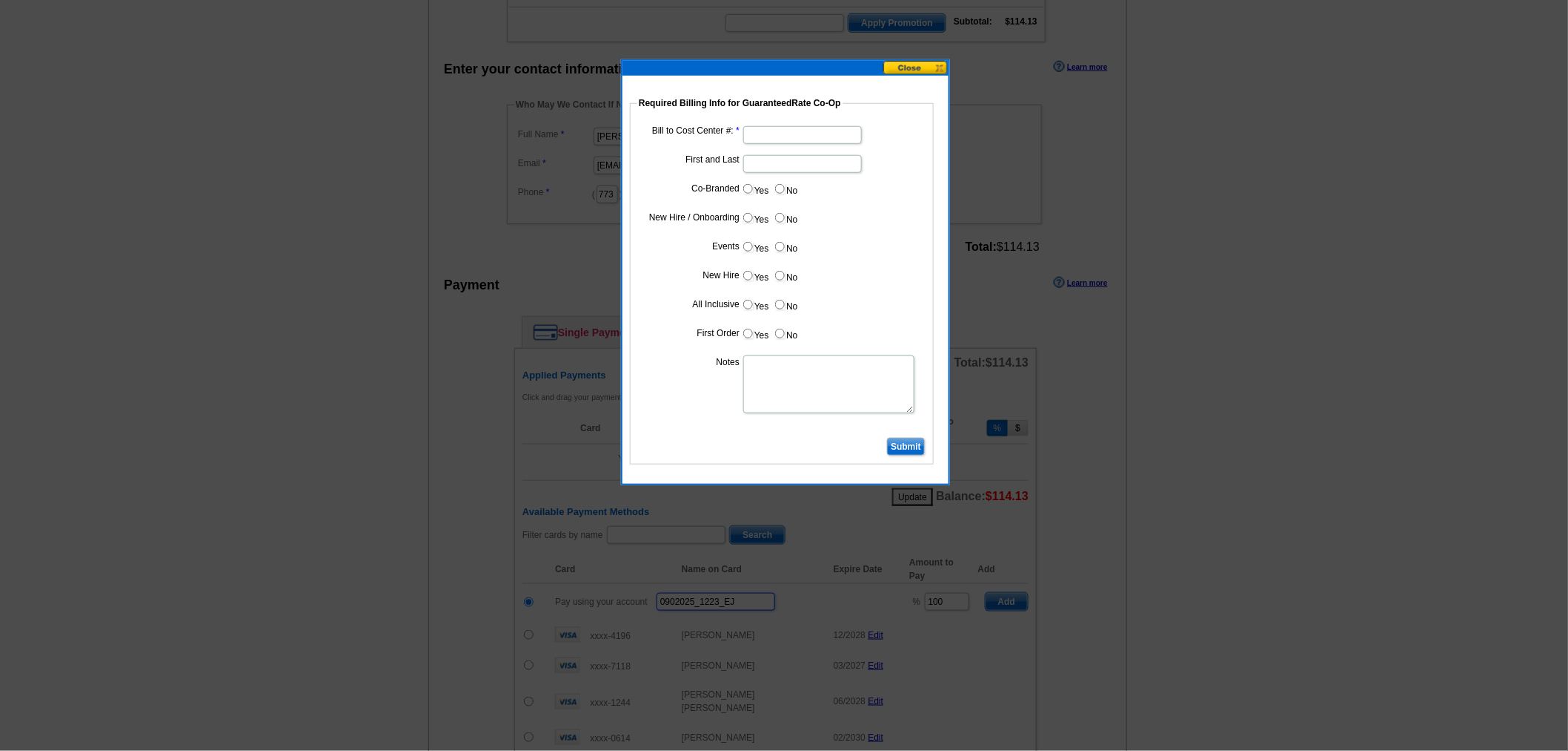
type input "0902025_1223_EJ"
click at [812, 132] on input "Bill to Cost Center #:" at bounding box center [802, 135] width 118 height 17
type input "1819"
click at [801, 165] on input "First and Last" at bounding box center [802, 163] width 118 height 17
type input "Matthew Keane"
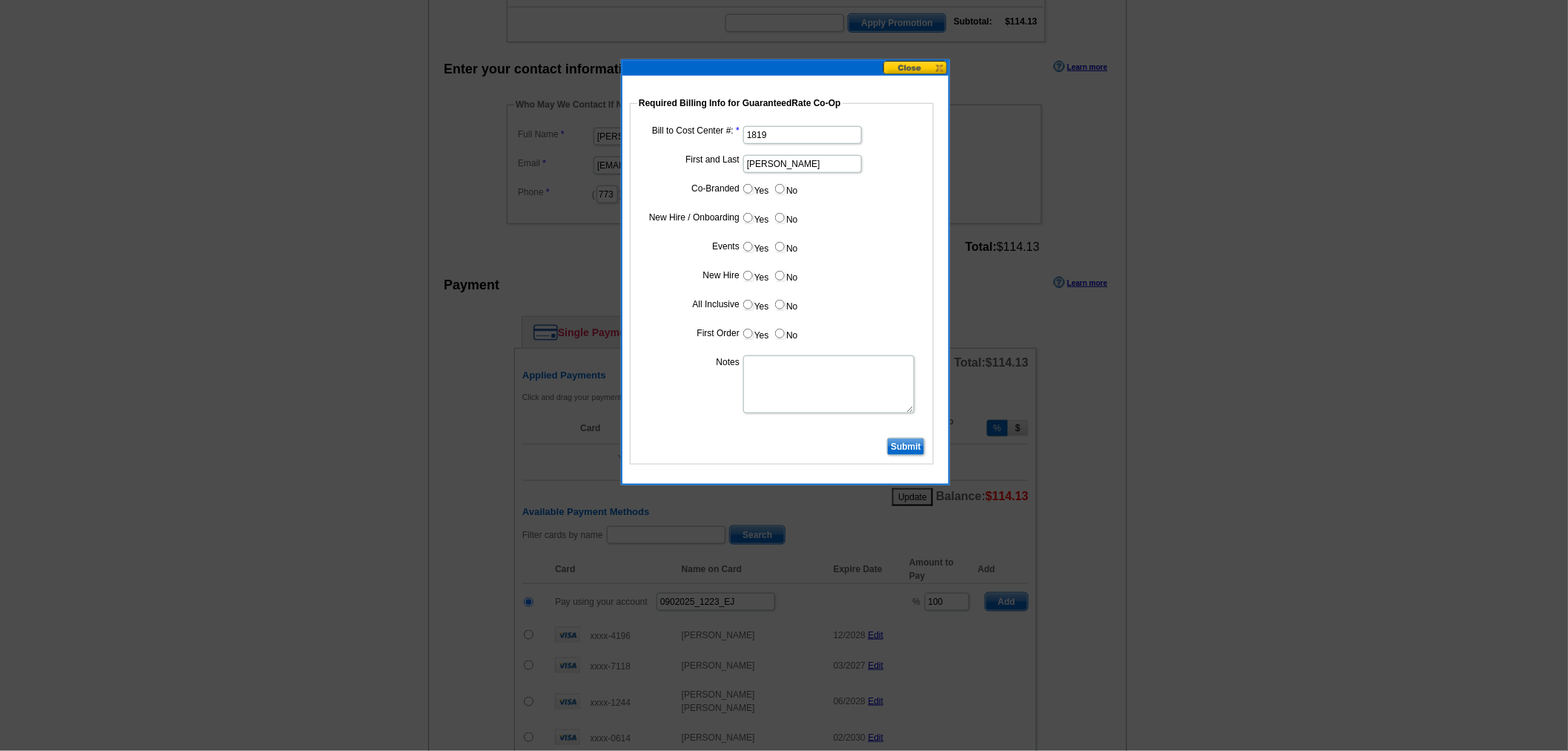
click at [752, 192] on label "Yes" at bounding box center [756, 189] width 27 height 17
click at [752, 192] on input "Yes" at bounding box center [748, 189] width 10 height 10
radio input "true"
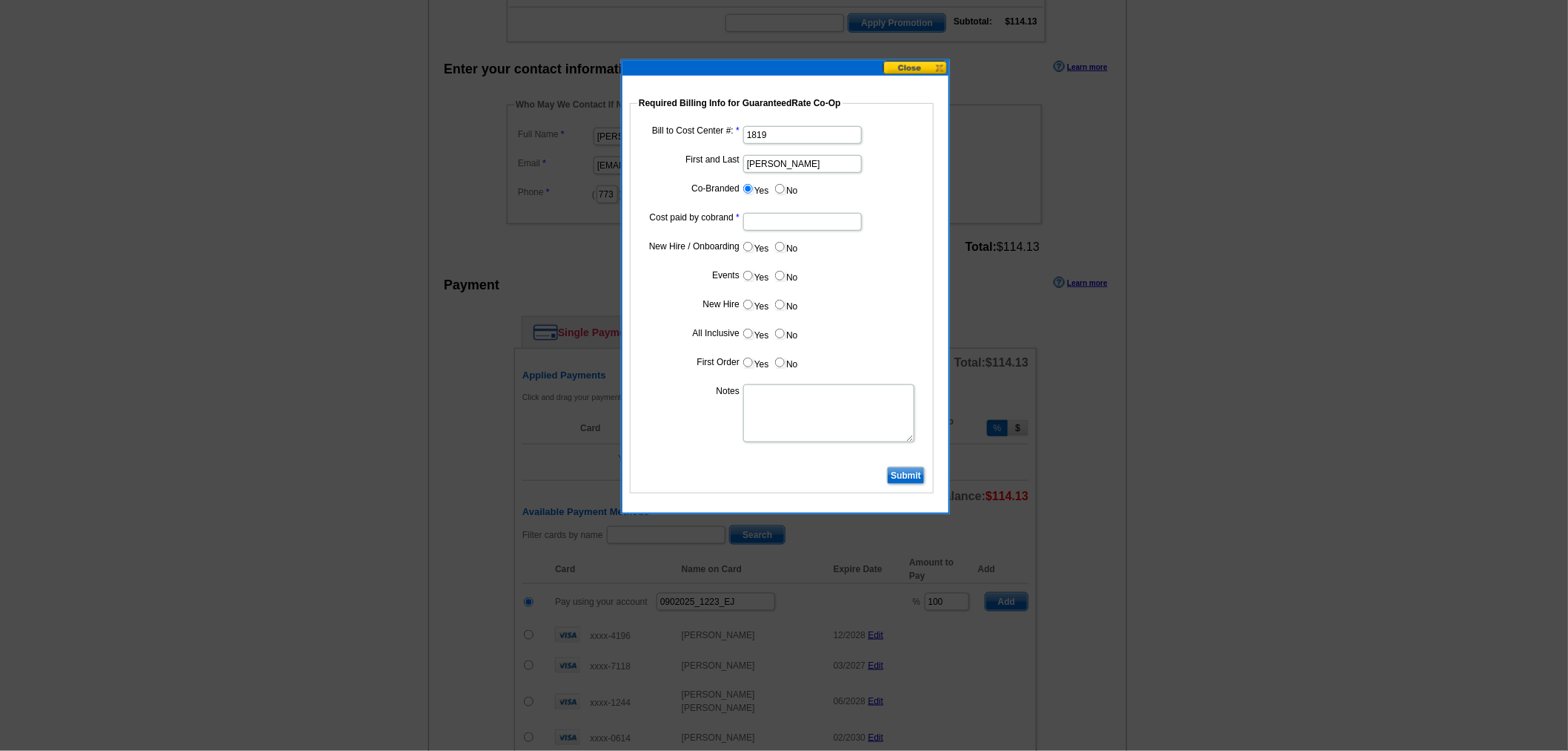
click at [762, 219] on input "Cost paid by cobrand" at bounding box center [802, 221] width 118 height 17
type input "50%"
click at [779, 247] on input "No" at bounding box center [780, 247] width 10 height 10
radio input "true"
click at [779, 271] on input "No" at bounding box center [780, 275] width 10 height 10
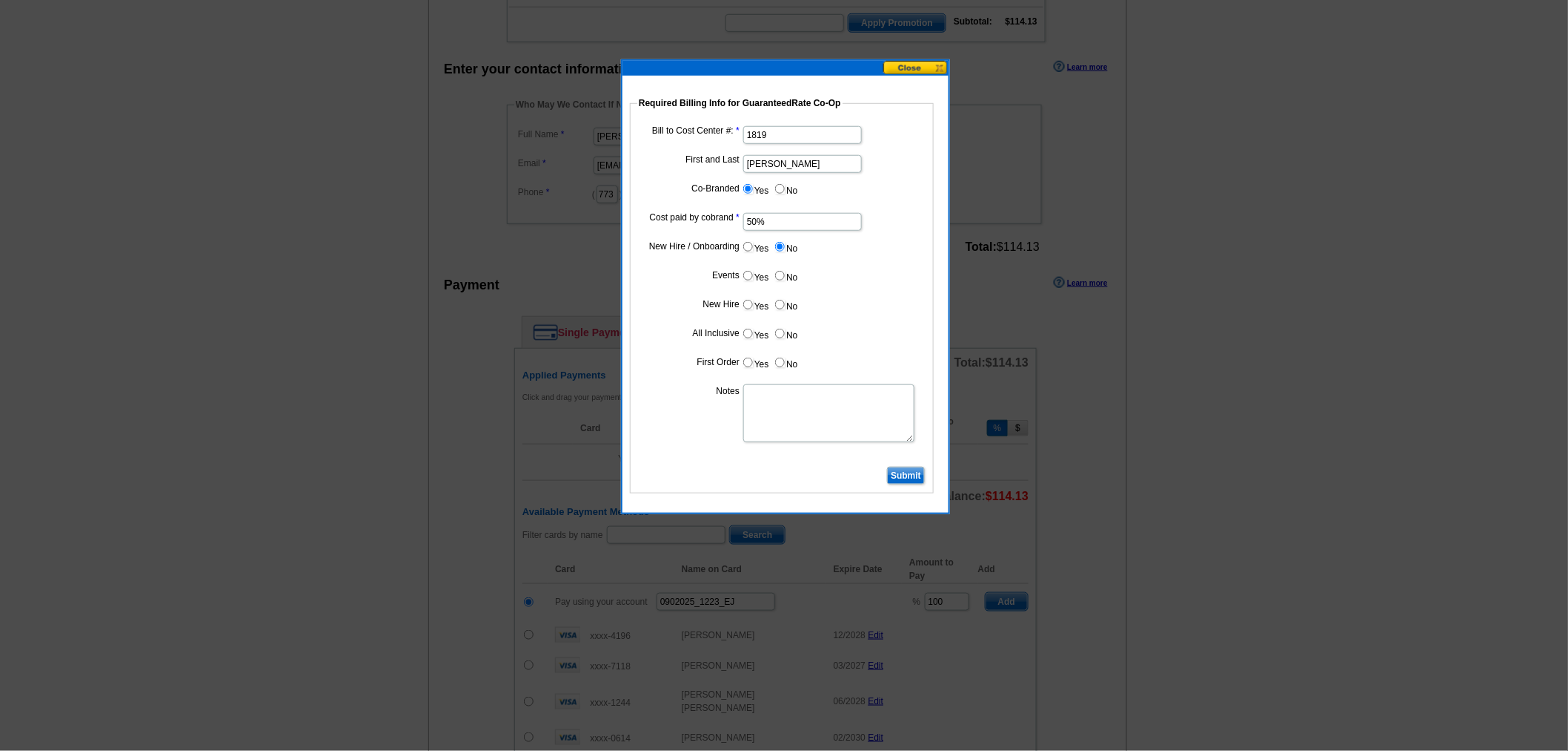
radio input "true"
click at [782, 306] on input "No" at bounding box center [780, 304] width 10 height 10
radio input "true"
click at [784, 337] on label "No" at bounding box center [785, 333] width 24 height 17
click at [784, 337] on input "No" at bounding box center [780, 333] width 10 height 10
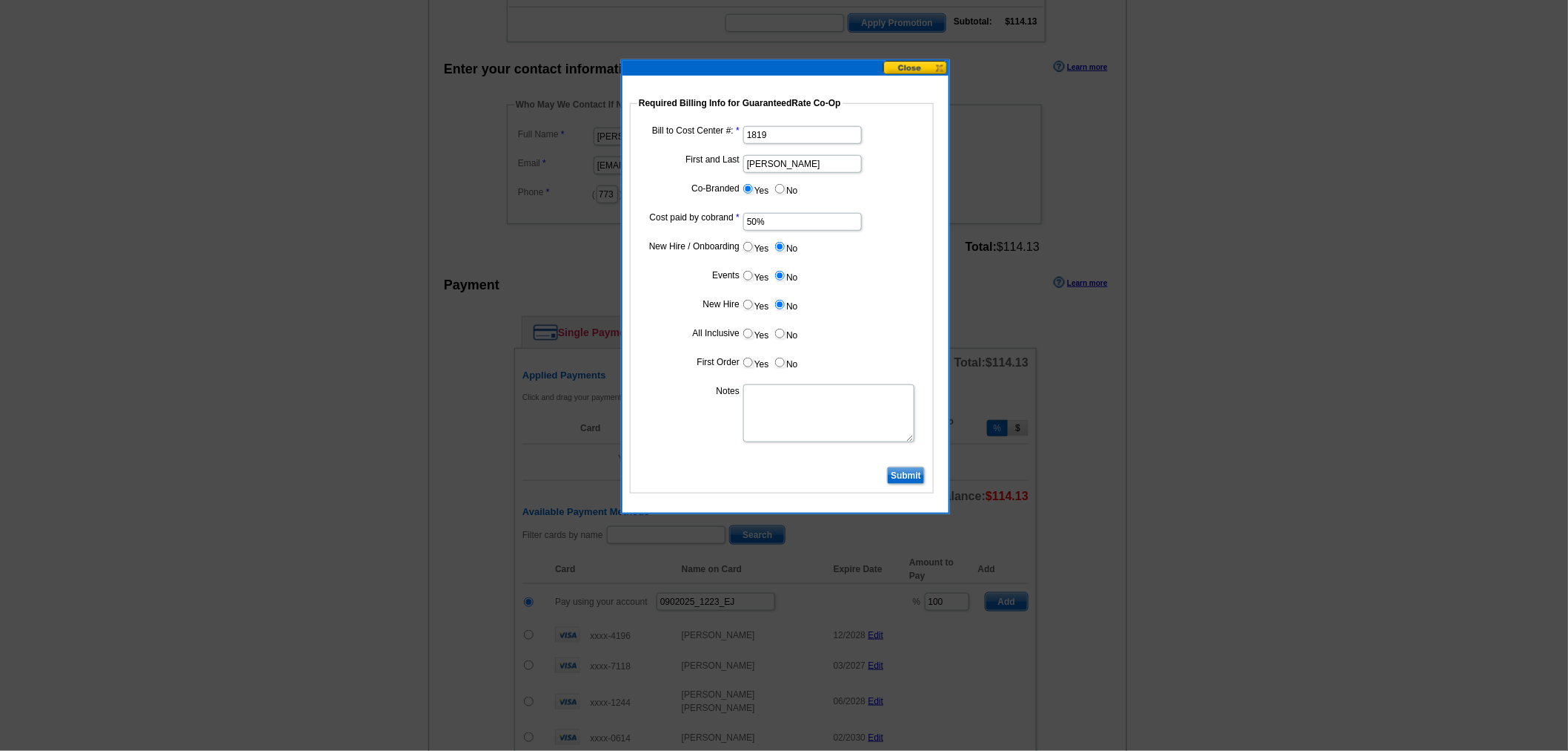
radio input "true"
click at [784, 359] on label "No" at bounding box center [785, 362] width 24 height 17
click at [784, 359] on input "No" at bounding box center [780, 362] width 10 height 10
radio input "true"
click at [852, 406] on textarea "Notes" at bounding box center [828, 413] width 171 height 58
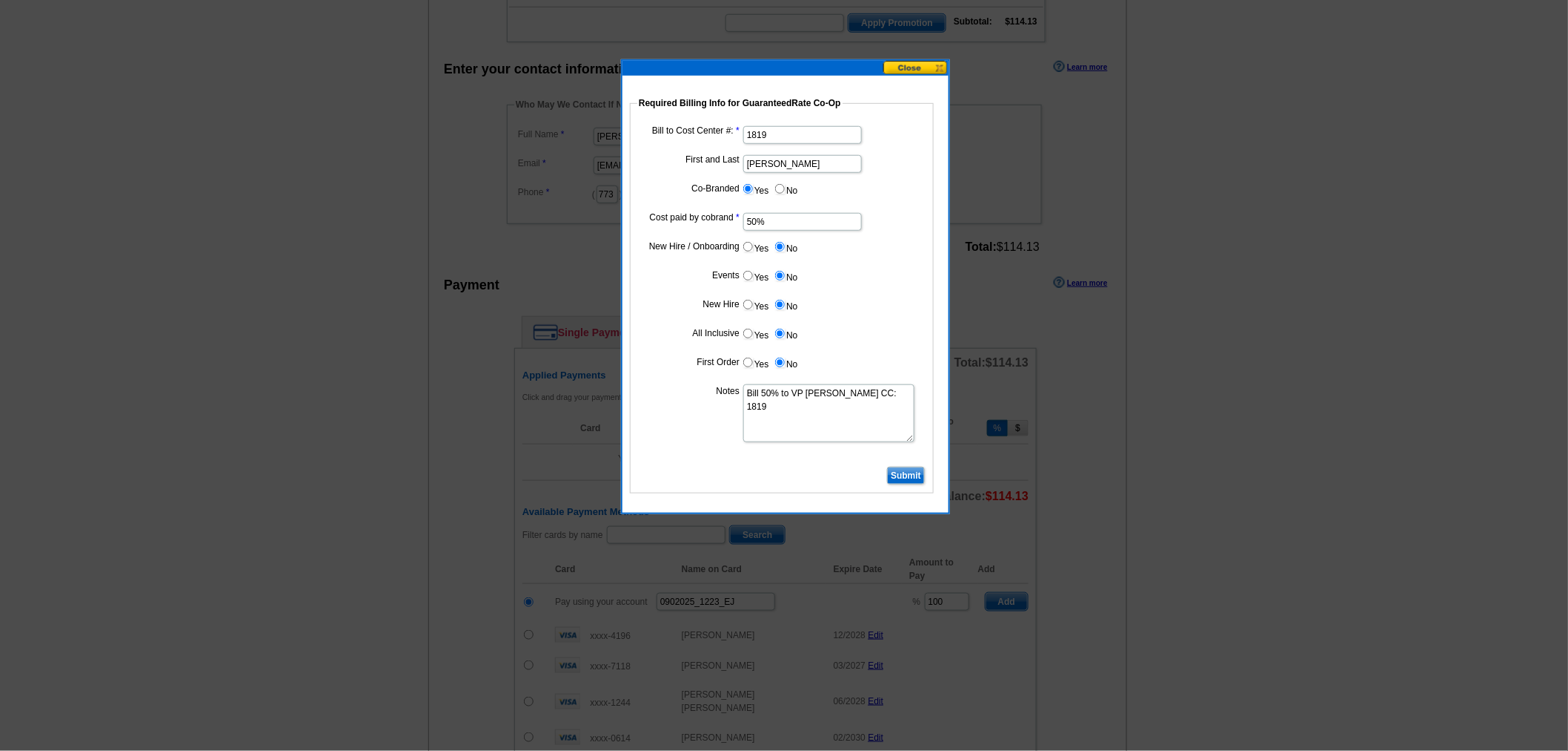
type textarea "Bill 50% to VP Matthew Keane CC: 1819"
click at [891, 468] on input "Submit" at bounding box center [905, 475] width 38 height 17
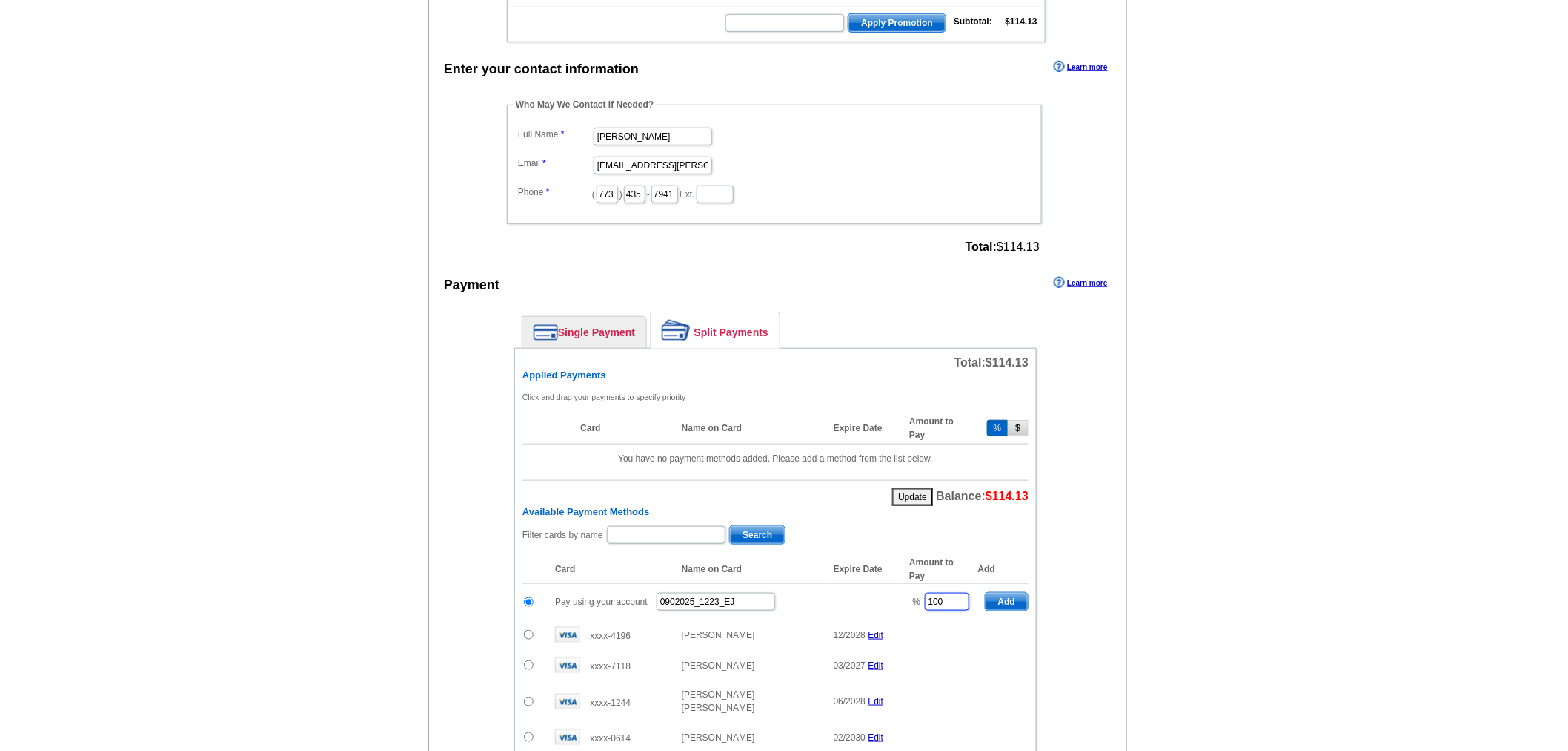
drag, startPoint x: 944, startPoint y: 587, endPoint x: 832, endPoint y: 586, distance: 112.0
click at [832, 586] on tr "Pay using your account 0902025_1223_EJ % 100 Add" at bounding box center [775, 602] width 506 height 37
click at [1010, 596] on span "Add" at bounding box center [1007, 601] width 42 height 17
type input "100"
radio input "false"
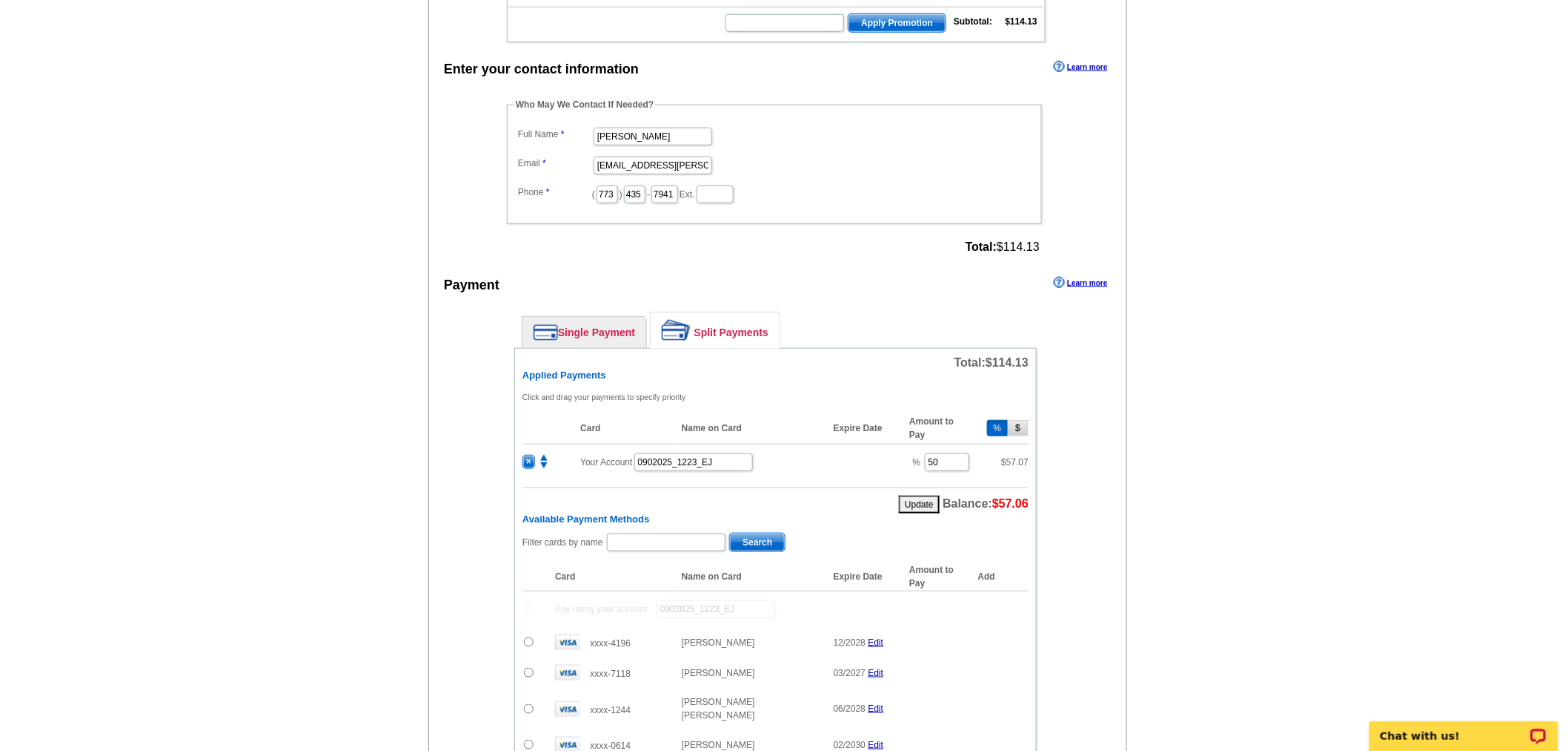
scroll to position [368, 0]
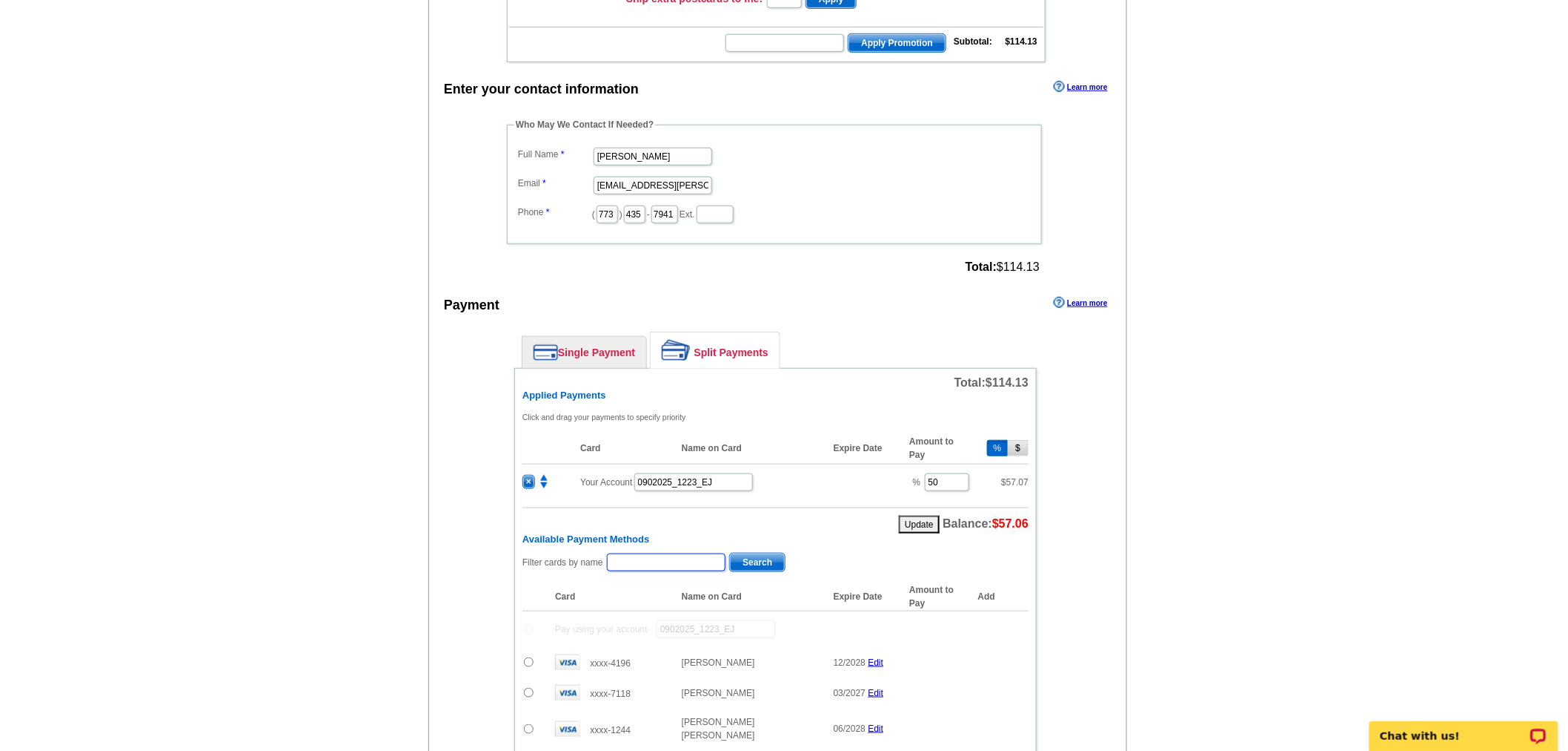
click at [661, 557] on input "text" at bounding box center [665, 561] width 118 height 17
type input "pollock"
click at [757, 553] on span "Search" at bounding box center [758, 561] width 55 height 17
click at [527, 620] on td at bounding box center [535, 626] width 26 height 32
click at [529, 623] on input "radio" at bounding box center [529, 627] width 10 height 10
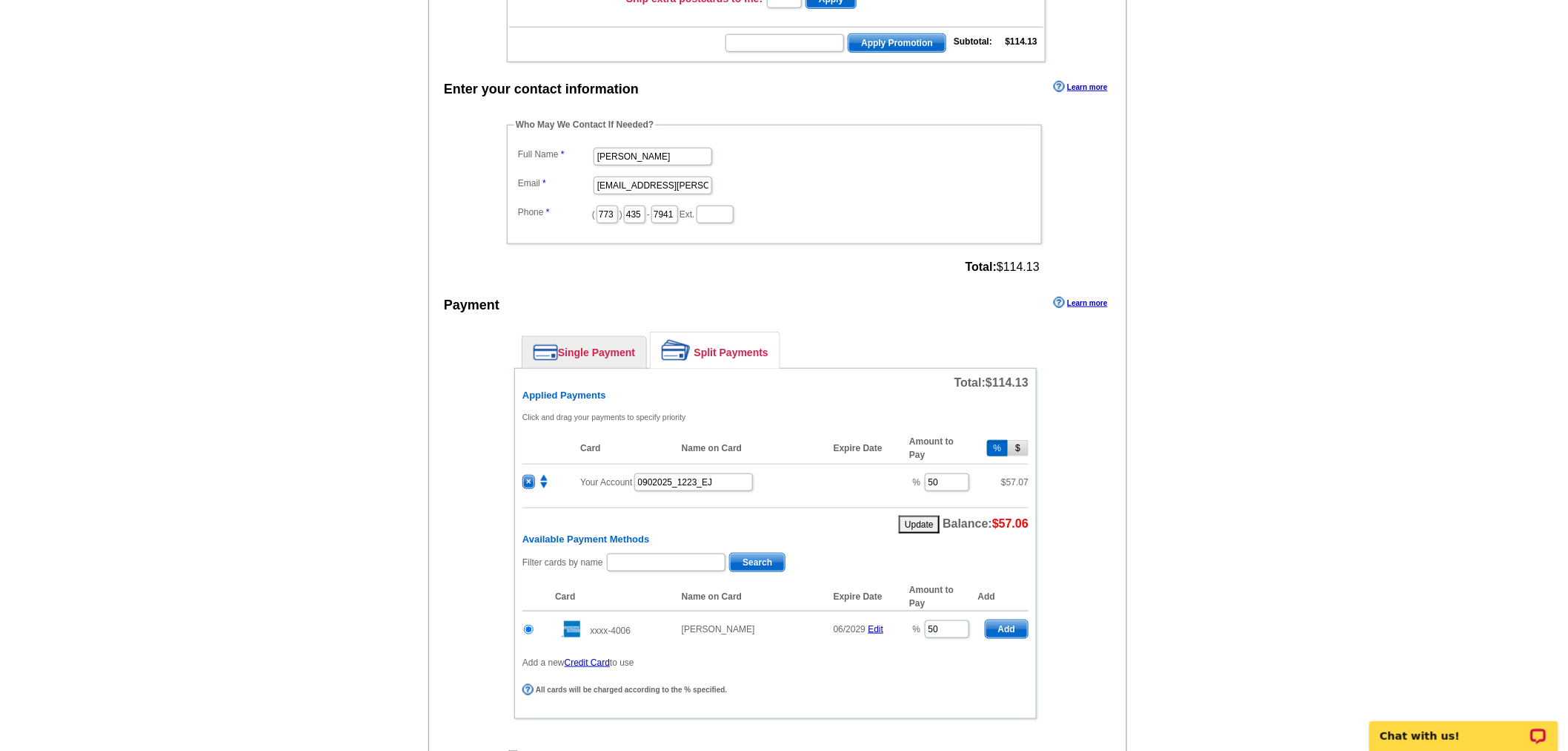
click at [1025, 620] on span "Add" at bounding box center [1007, 628] width 42 height 17
radio input "false"
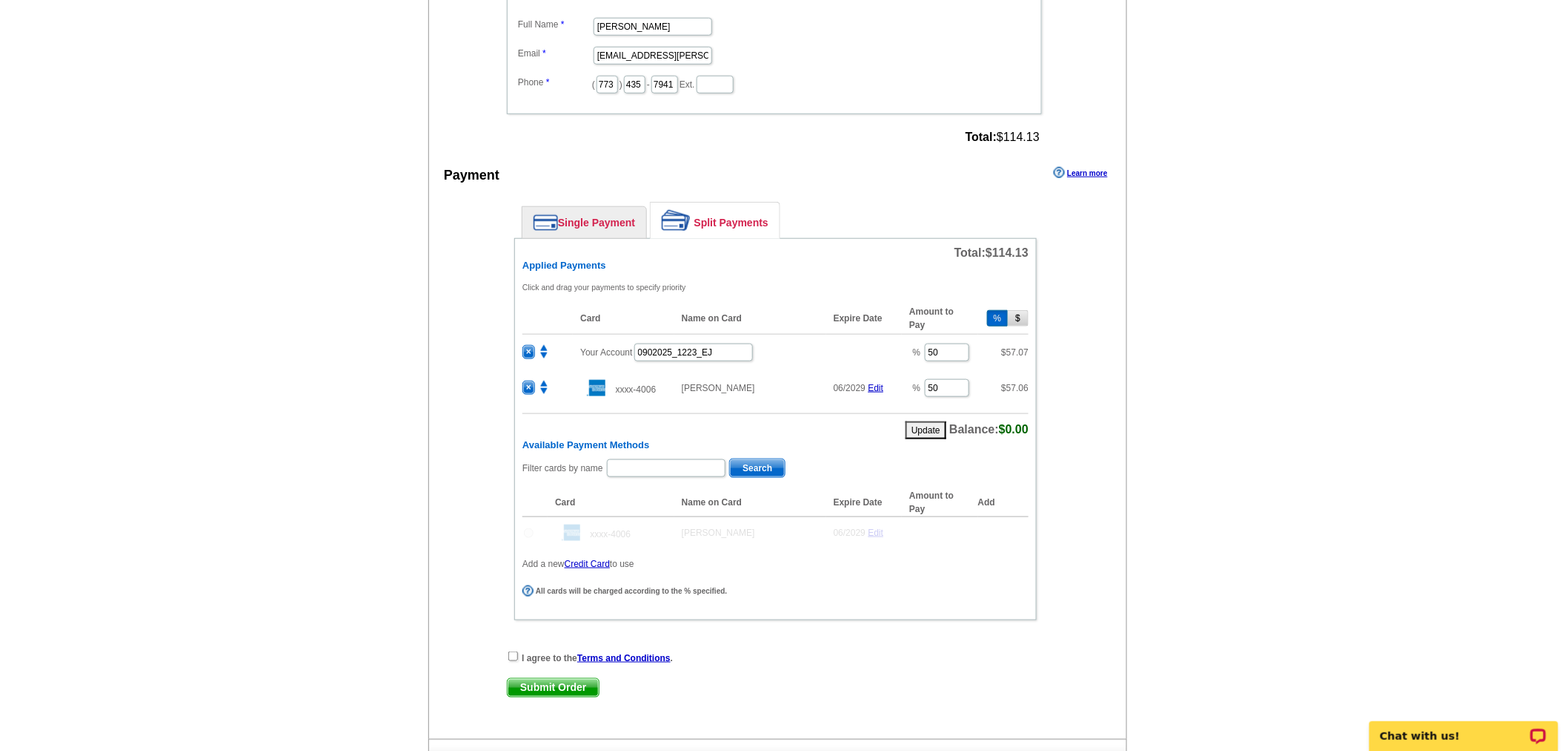
scroll to position [590, 0]
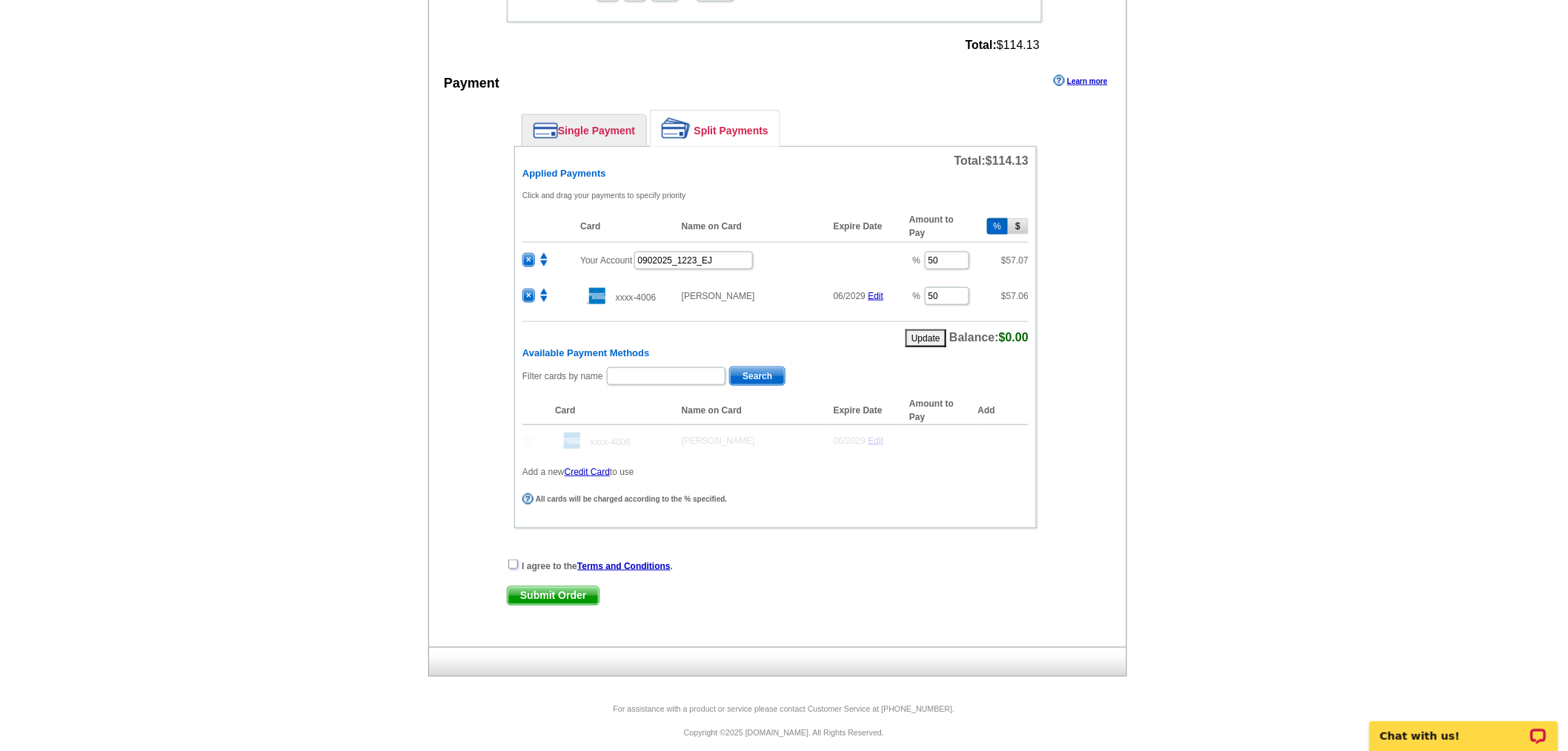
click at [513, 559] on input "checkbox" at bounding box center [513, 564] width 10 height 10
checkbox input "true"
click at [537, 587] on span "Submit Order" at bounding box center [553, 595] width 91 height 17
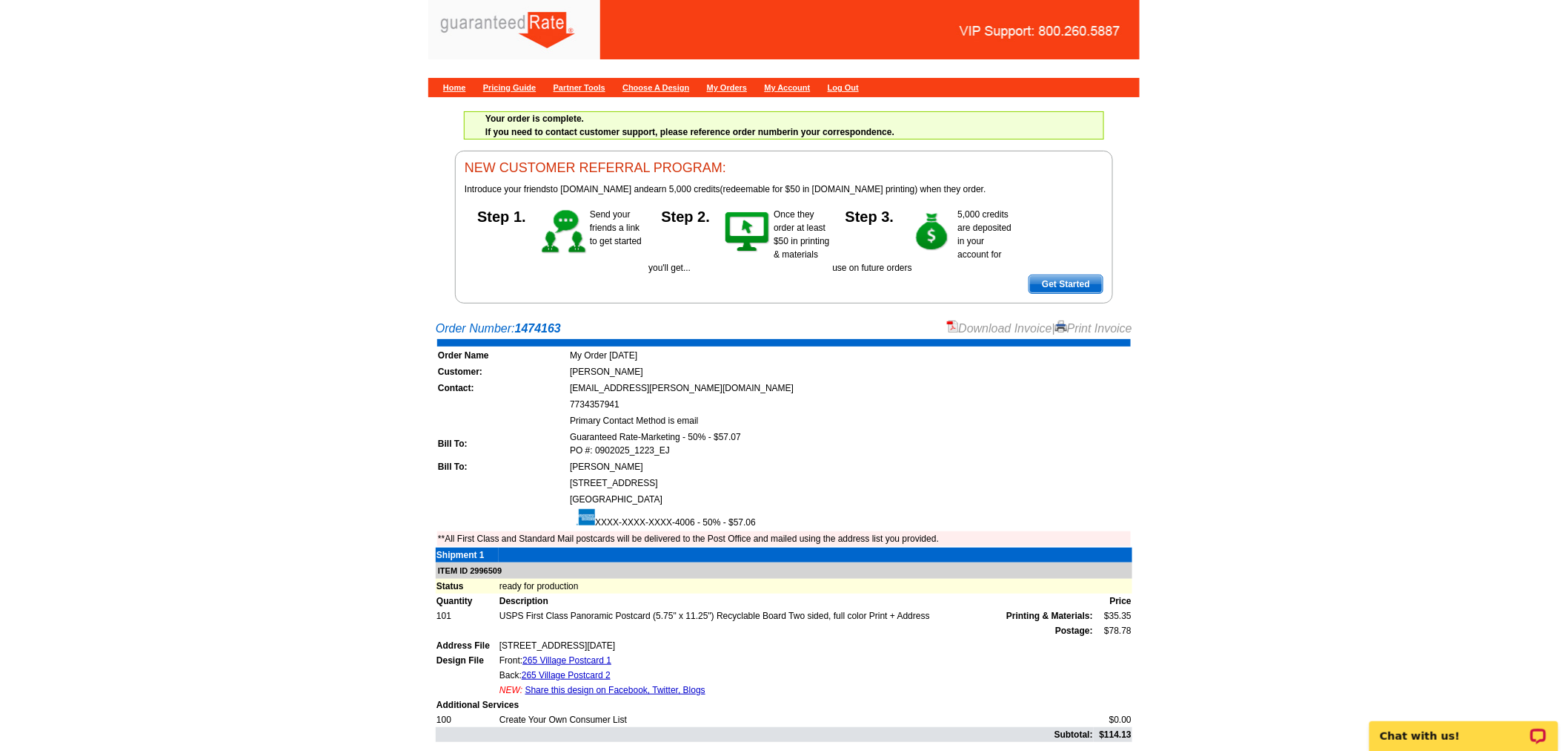
click at [991, 323] on link "Download Invoice" at bounding box center [1000, 328] width 105 height 13
drag, startPoint x: 441, startPoint y: 327, endPoint x: 517, endPoint y: 328, distance: 76.0
click at [517, 328] on div "Order Number: 1474163 Download Invoice | Print Invoice" at bounding box center [784, 328] width 696 height 17
click at [579, 324] on div "Order Number: 1474163 Download Invoice | Print Invoice" at bounding box center [784, 328] width 696 height 17
drag, startPoint x: 576, startPoint y: 324, endPoint x: 433, endPoint y: 322, distance: 143.0
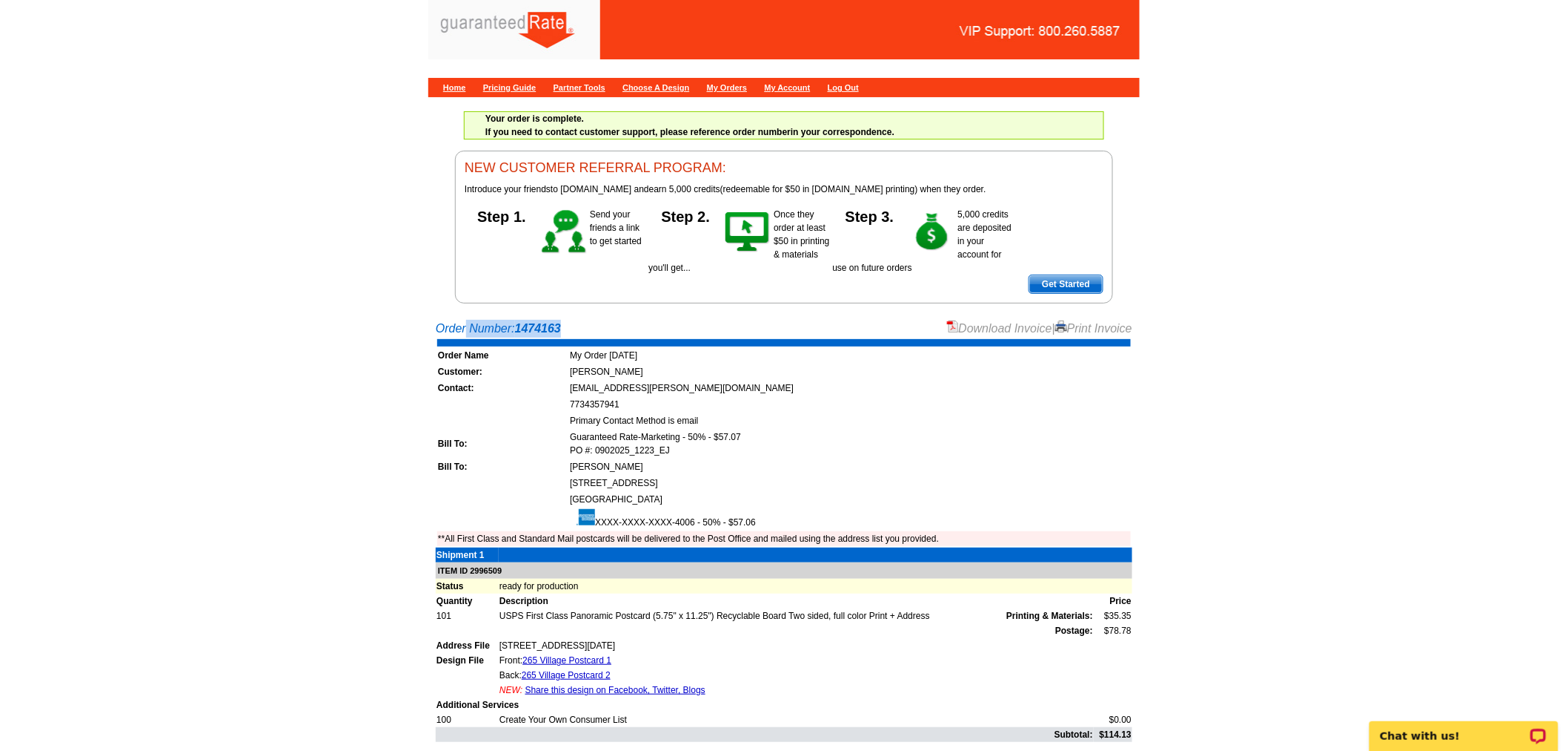
click at [433, 322] on div "Order Number: 1474163 Download Invoice | Print Invoice Order Name My Order [DAT…" at bounding box center [784, 575] width 711 height 510
copy div "Order Number: 1474163"
